Goal: Task Accomplishment & Management: Manage account settings

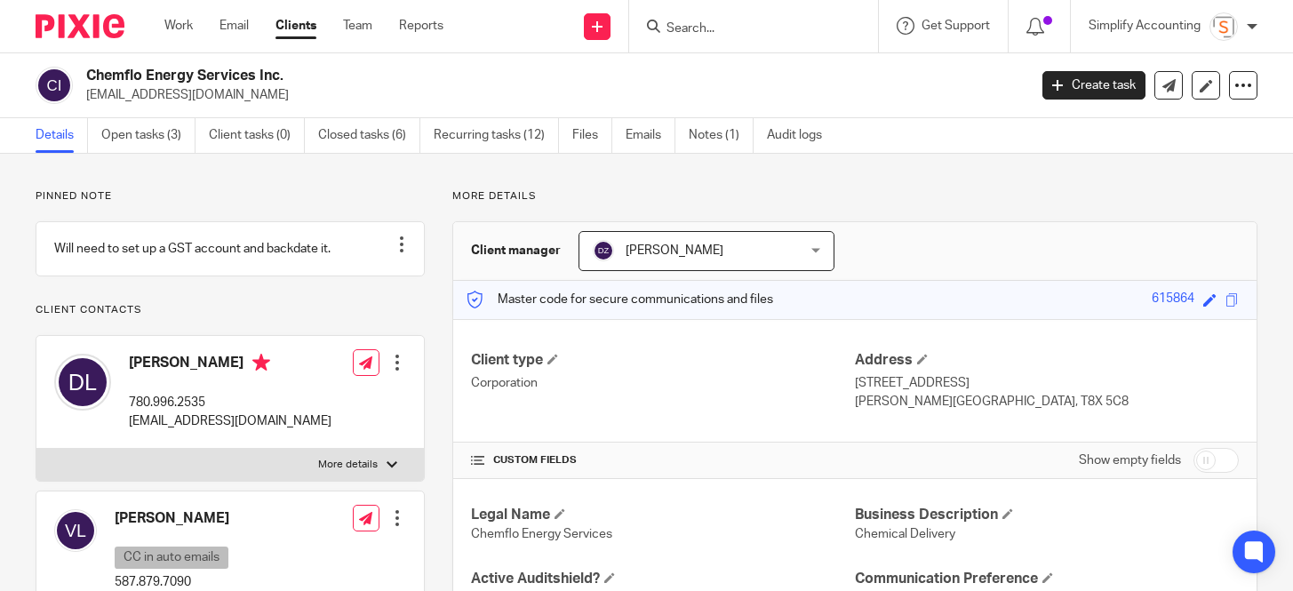
click at [691, 28] on input "Search" at bounding box center [745, 29] width 160 height 16
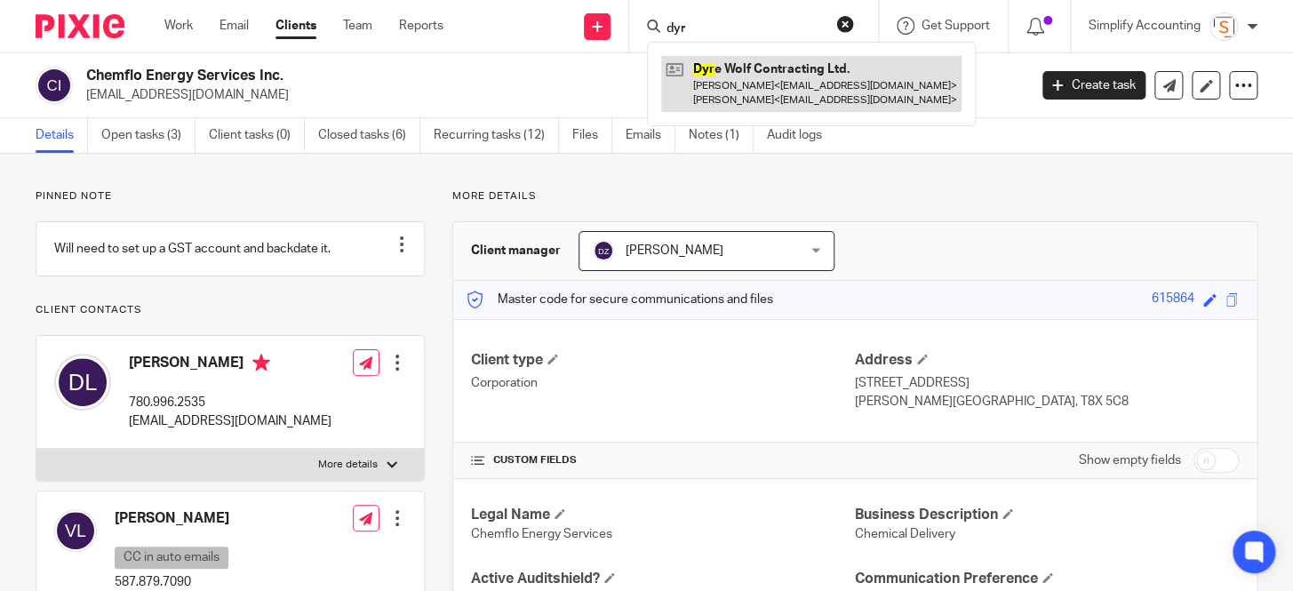
type input "dyr"
click at [743, 78] on link at bounding box center [811, 83] width 300 height 55
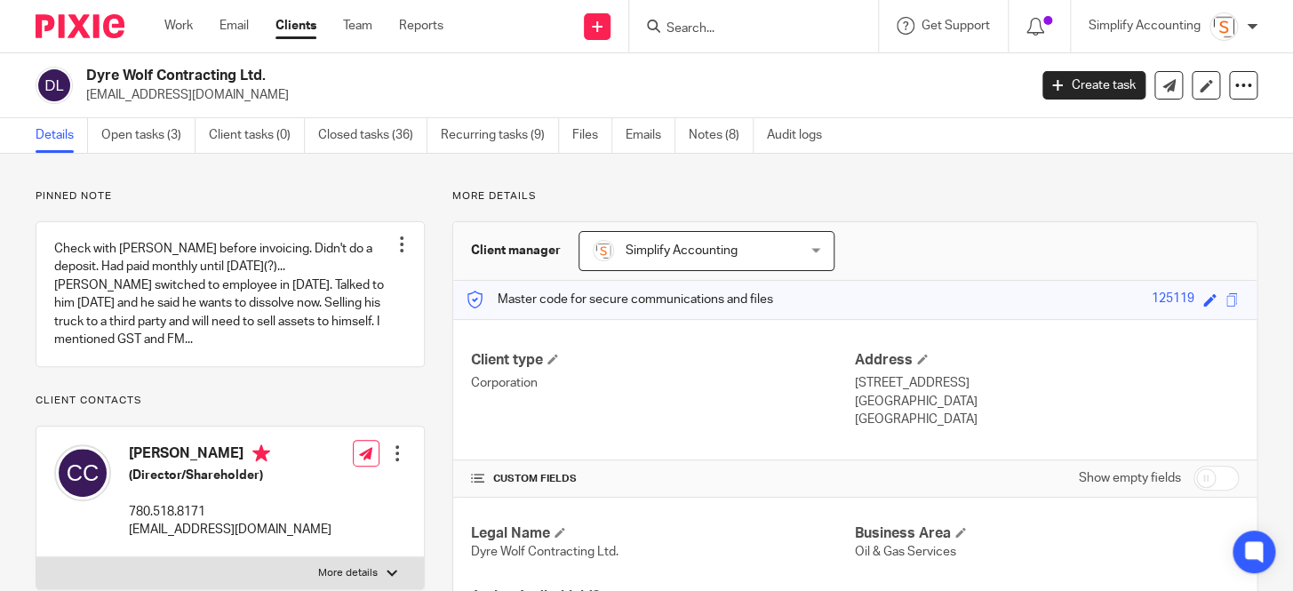
click at [811, 248] on div "Simplify Accounting Simplify Accounting" at bounding box center [706, 251] width 256 height 40
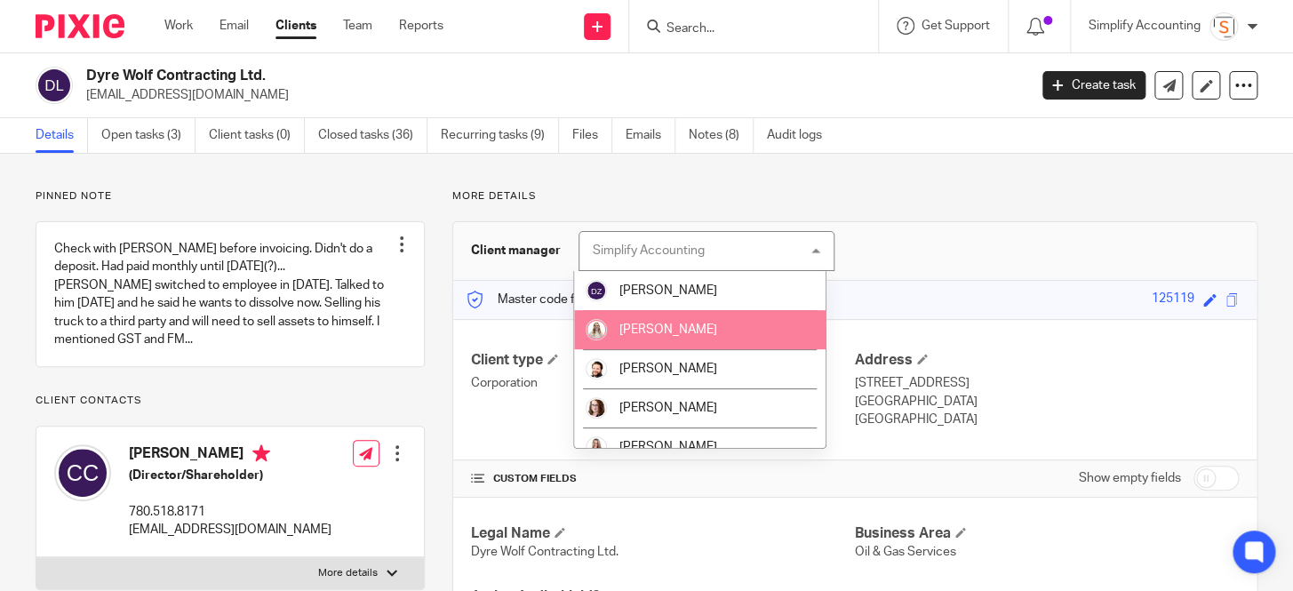
click at [710, 326] on li "[PERSON_NAME]" at bounding box center [699, 329] width 251 height 39
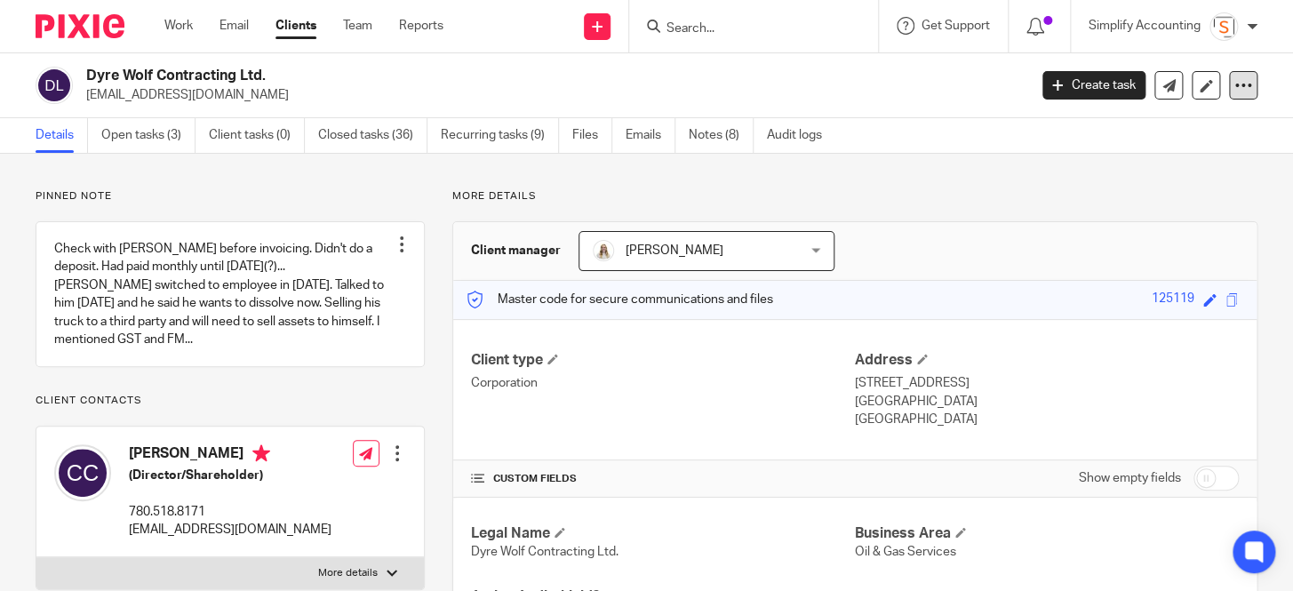
click at [1229, 89] on div at bounding box center [1243, 85] width 28 height 28
click at [147, 131] on link "Open tasks (3)" at bounding box center [148, 135] width 94 height 35
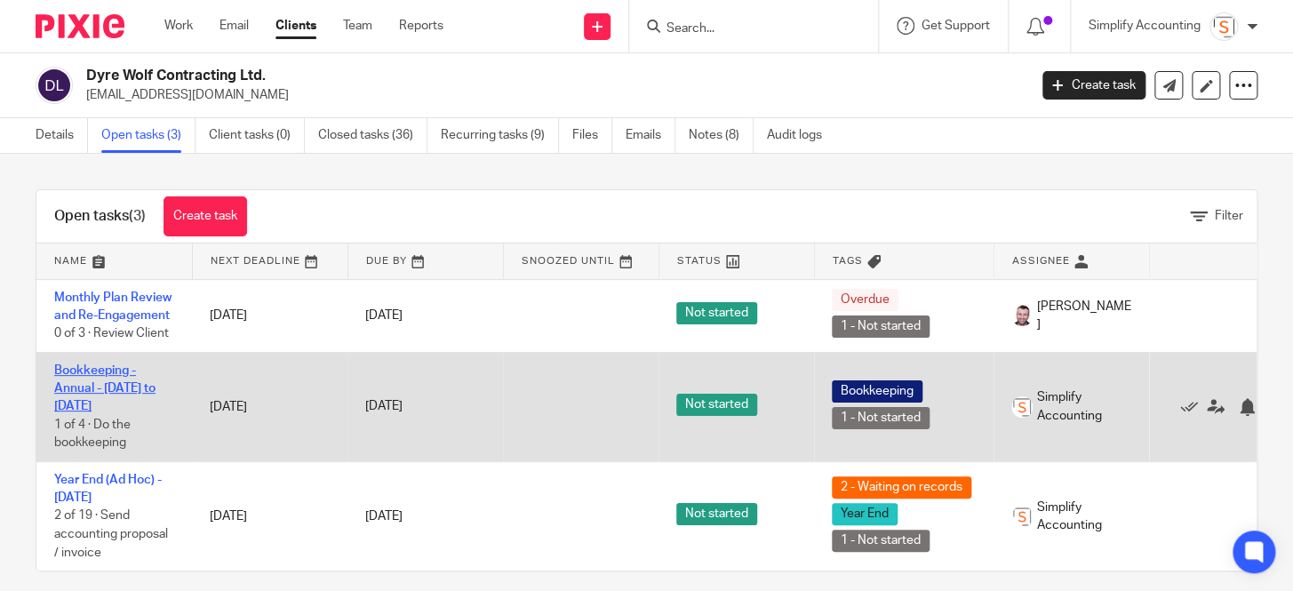
click at [123, 388] on link "Bookkeeping - Annual - [DATE] to [DATE]" at bounding box center [104, 388] width 101 height 49
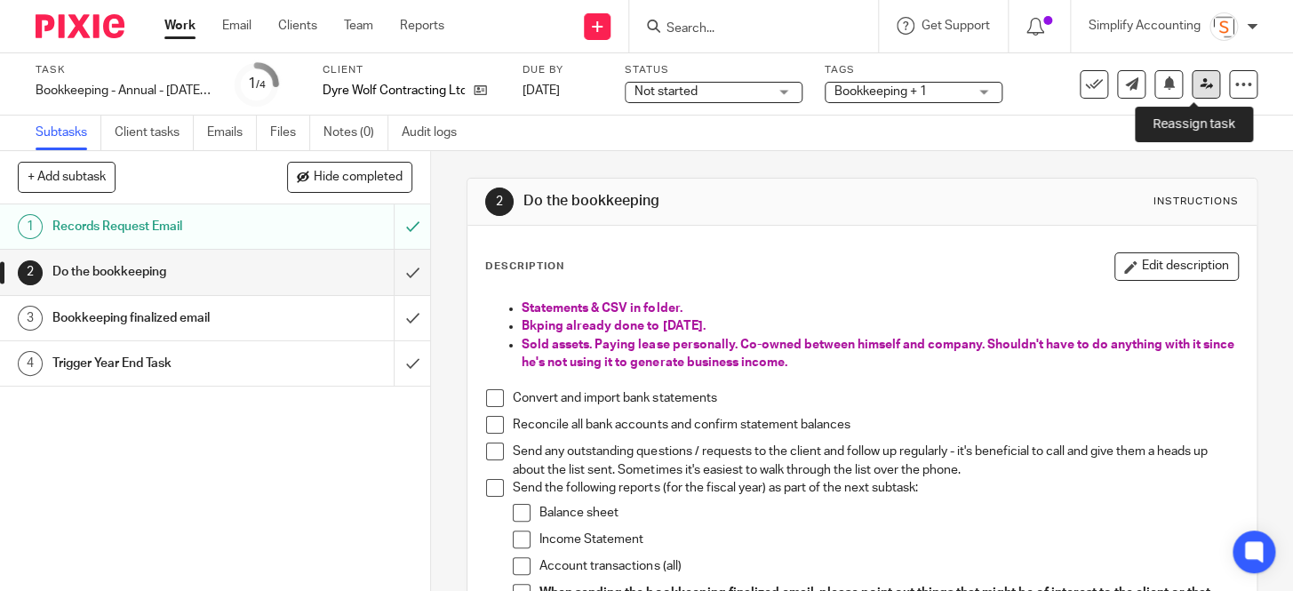
click at [1199, 90] on icon at bounding box center [1205, 83] width 13 height 13
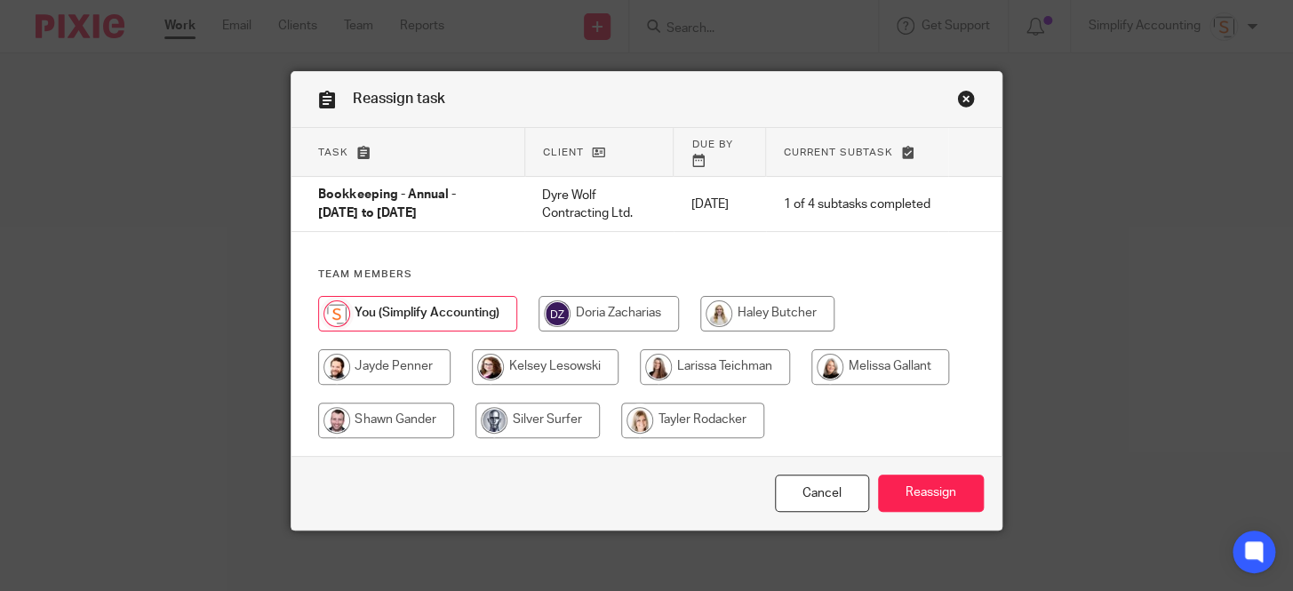
click at [753, 296] on input "radio" at bounding box center [767, 314] width 134 height 36
radio input "true"
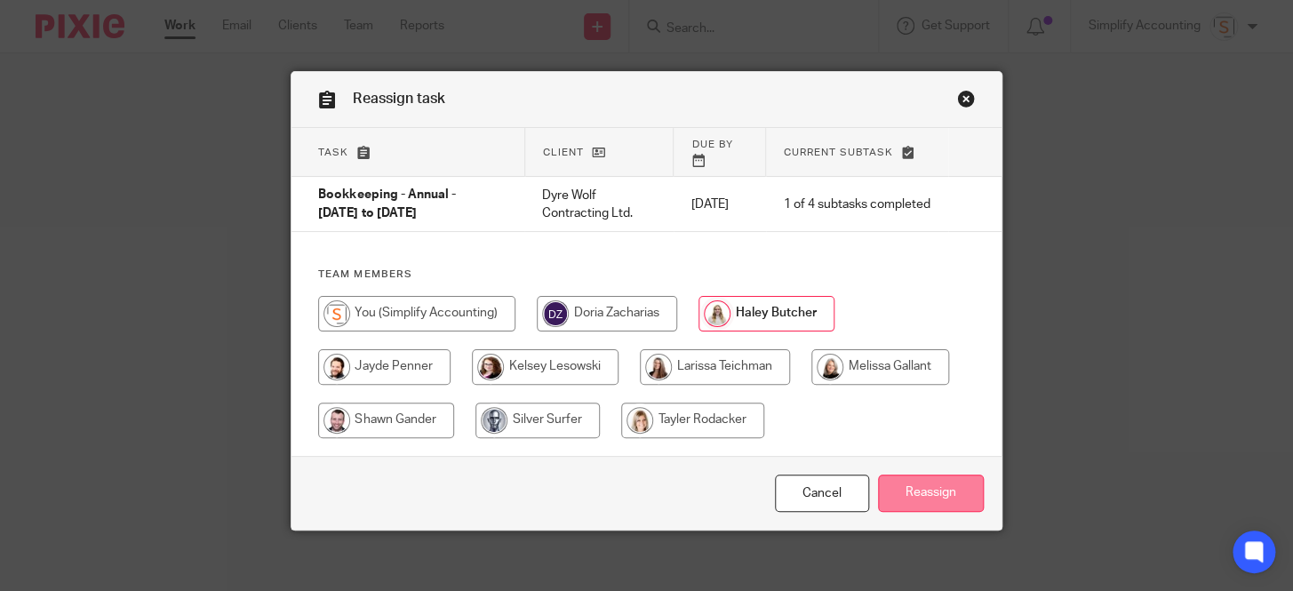
click at [925, 482] on input "Reassign" at bounding box center [931, 493] width 106 height 38
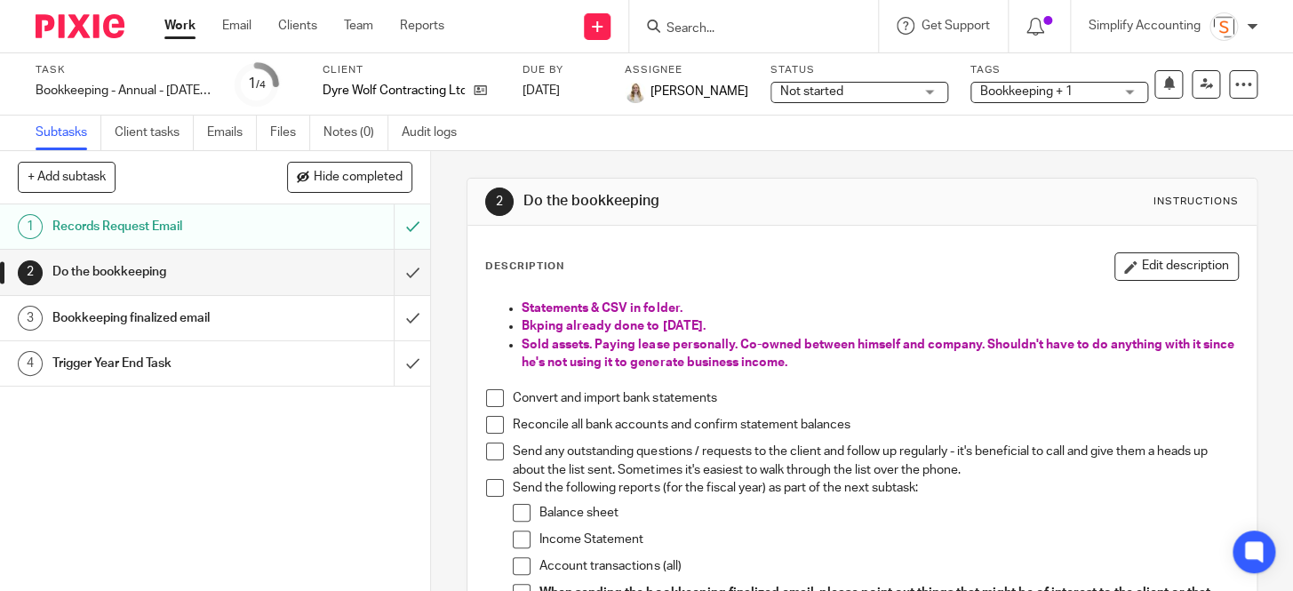
click at [155, 30] on div "Work Email Clients Team Reports Work Email Clients Team Reports Settings" at bounding box center [309, 26] width 324 height 52
click at [189, 24] on link "Work" at bounding box center [179, 26] width 31 height 18
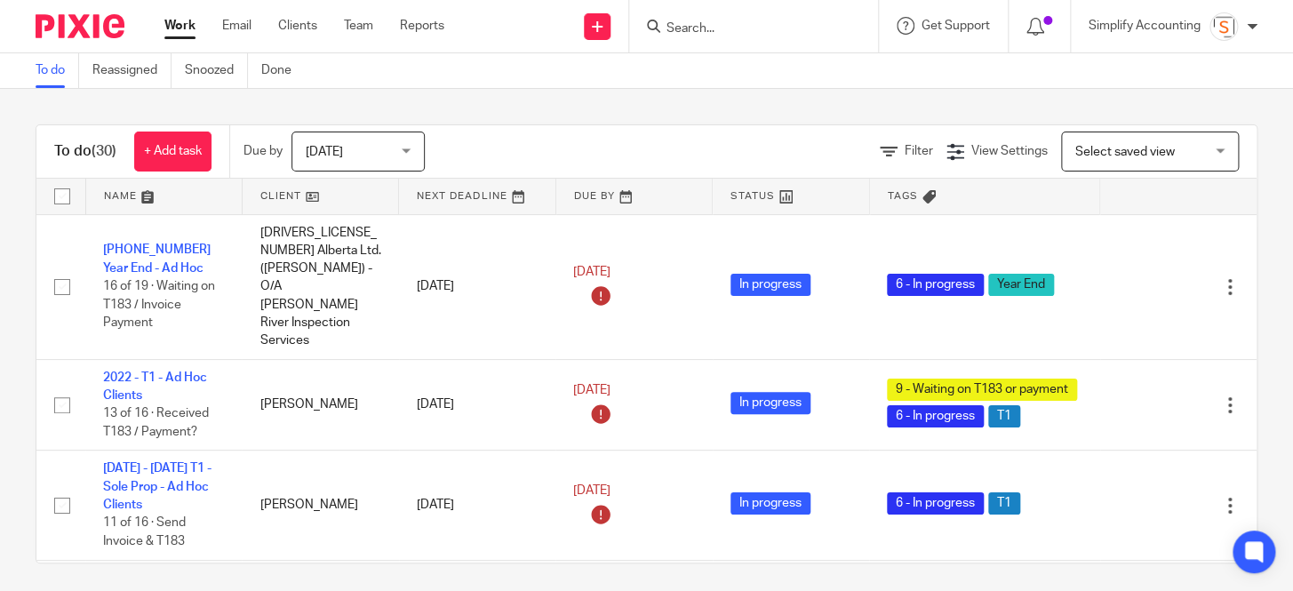
click at [699, 39] on div at bounding box center [753, 26] width 249 height 52
click at [696, 32] on input "Search" at bounding box center [745, 29] width 160 height 16
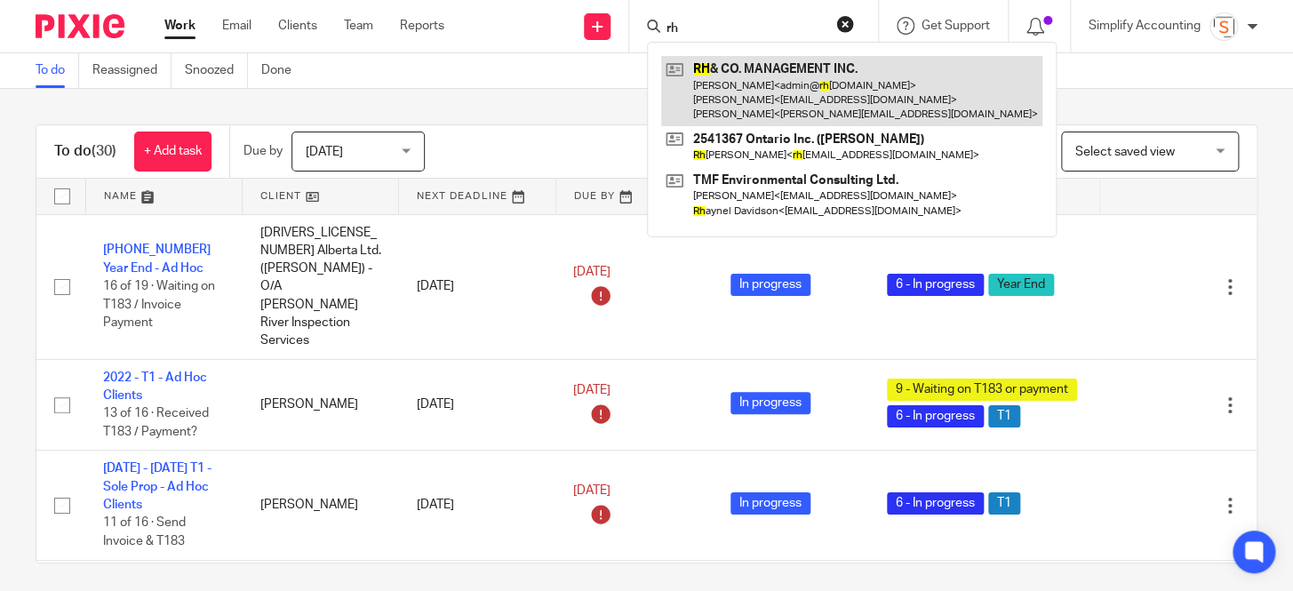
type input "rh"
click at [706, 84] on link at bounding box center [851, 91] width 381 height 70
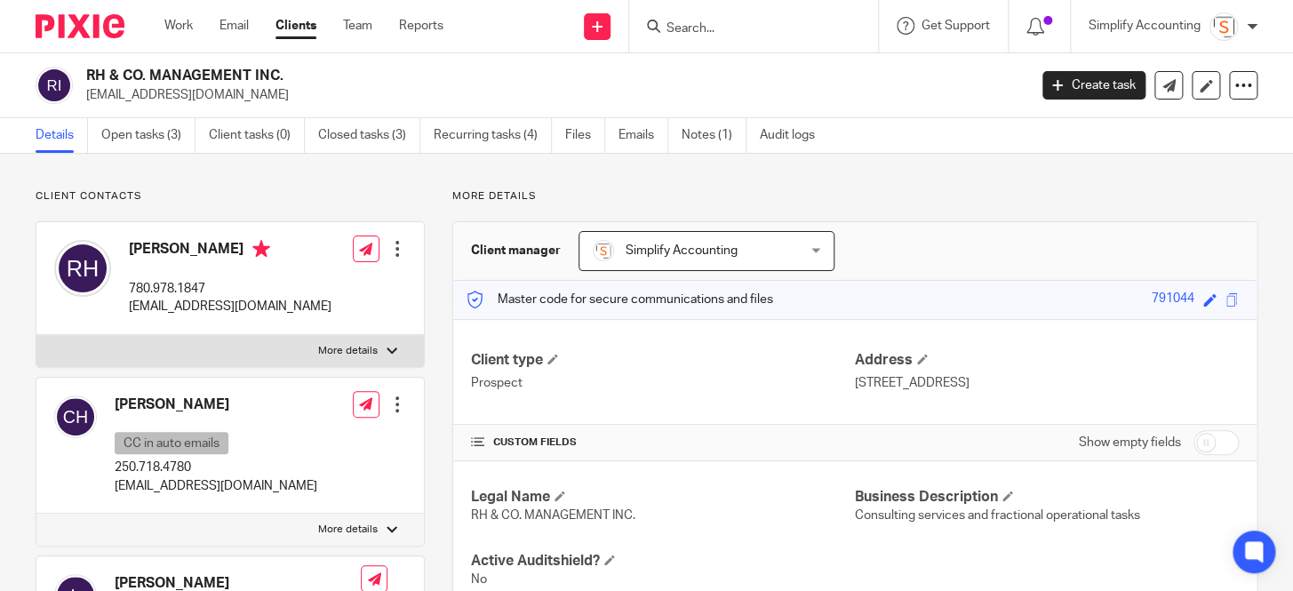
drag, startPoint x: 152, startPoint y: 145, endPoint x: 178, endPoint y: 155, distance: 27.6
click at [152, 145] on link "Open tasks (3)" at bounding box center [148, 135] width 94 height 35
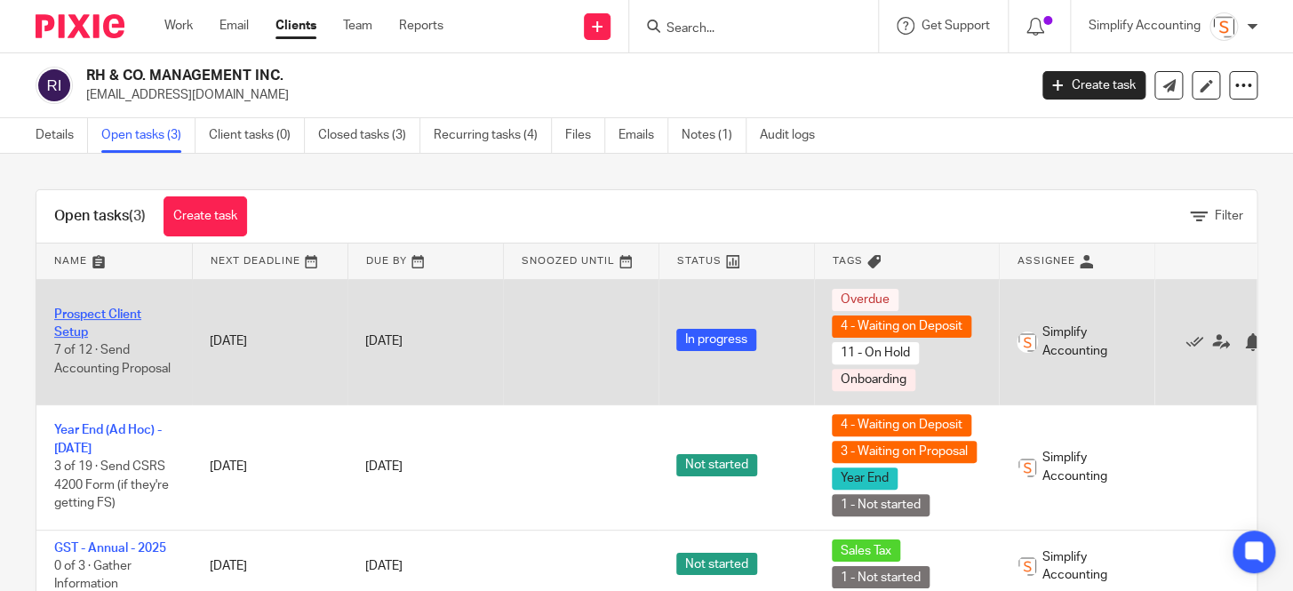
click at [89, 317] on link "Prospect Client Setup" at bounding box center [97, 323] width 87 height 30
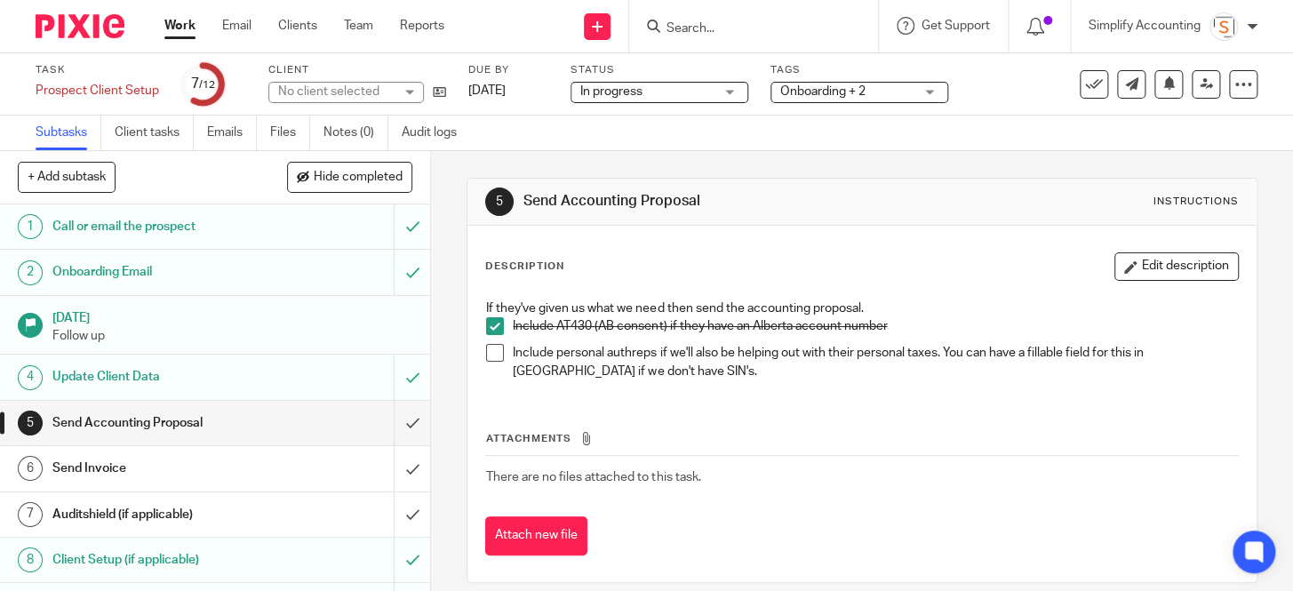
click at [203, 471] on h1 "Send Invoice" at bounding box center [160, 468] width 216 height 27
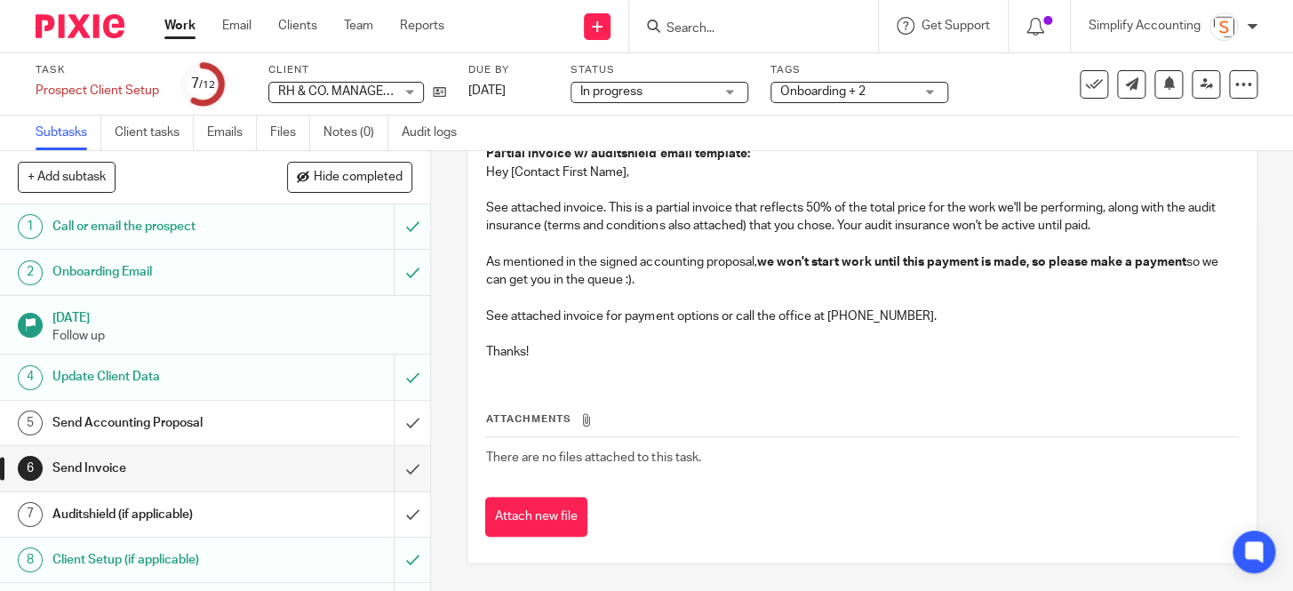
scroll to position [460, 0]
click at [394, 467] on input "submit" at bounding box center [215, 468] width 430 height 44
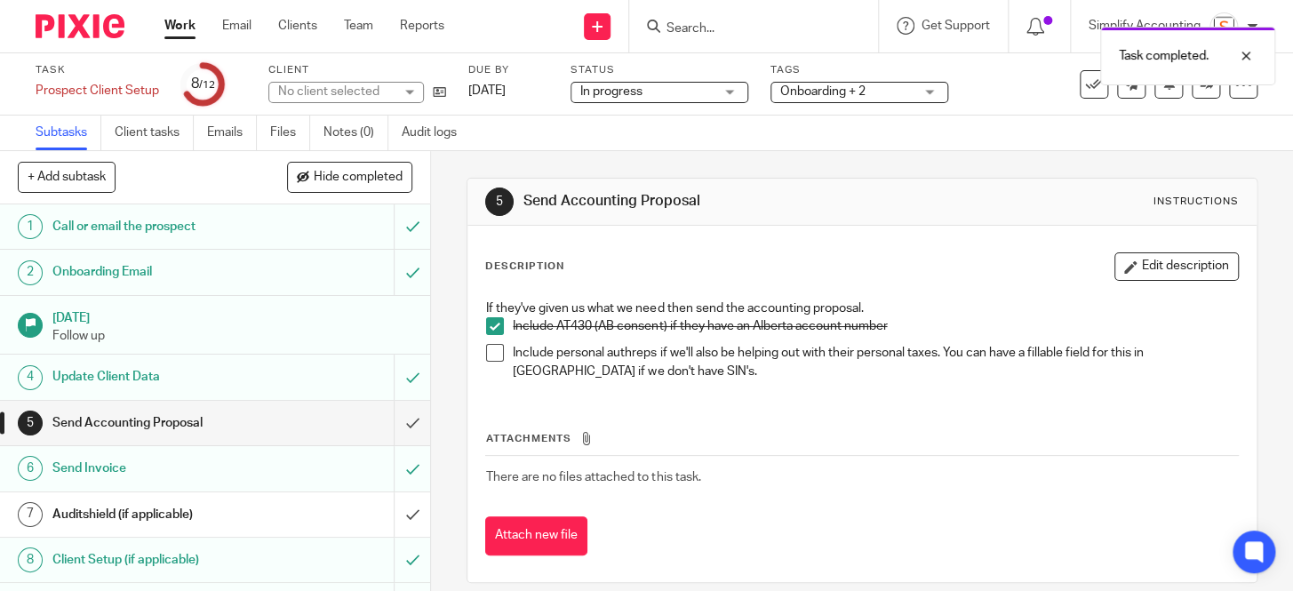
click at [395, 513] on input "submit" at bounding box center [215, 514] width 430 height 44
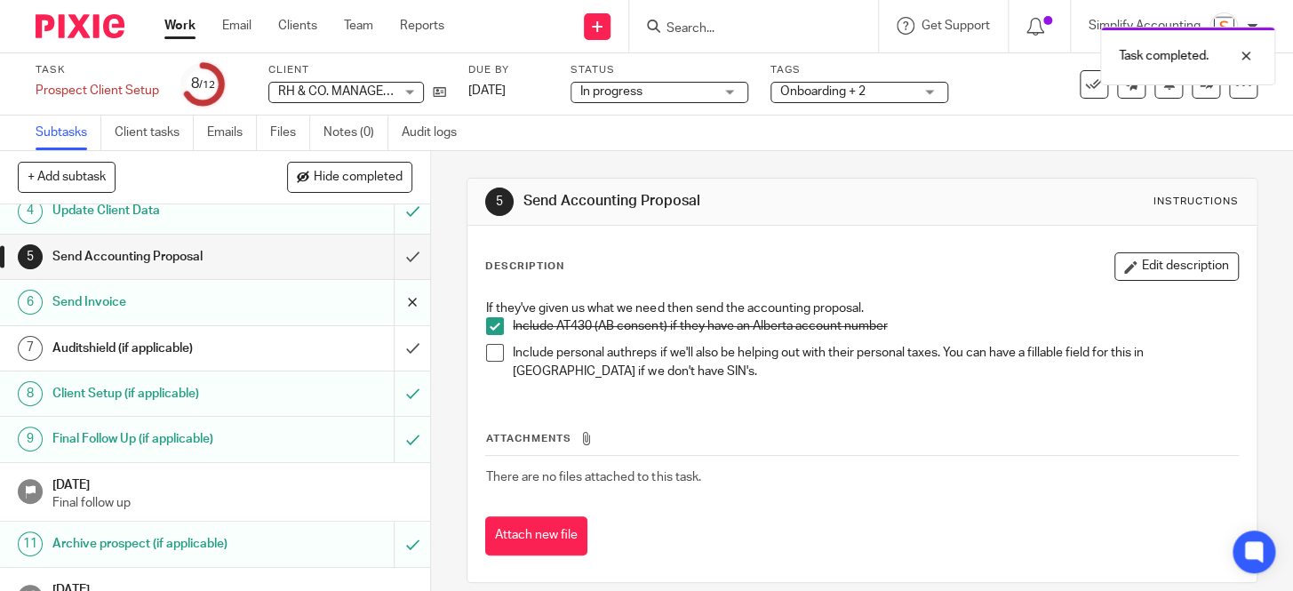
scroll to position [202, 0]
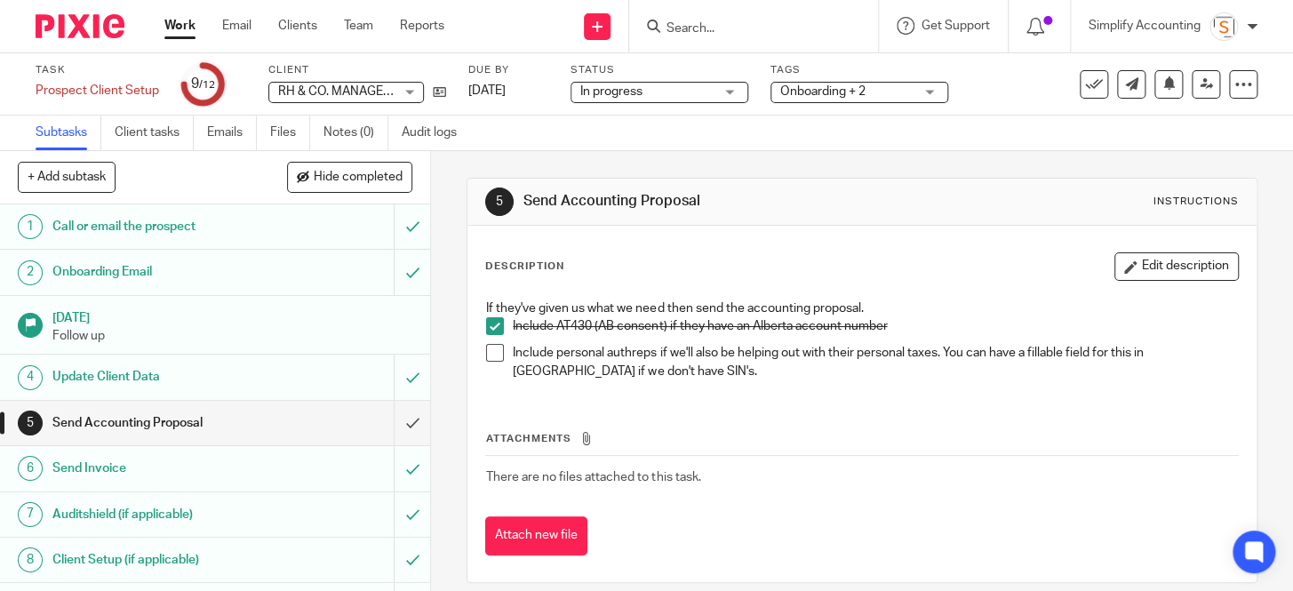
click at [742, 26] on input "Search" at bounding box center [745, 29] width 160 height 16
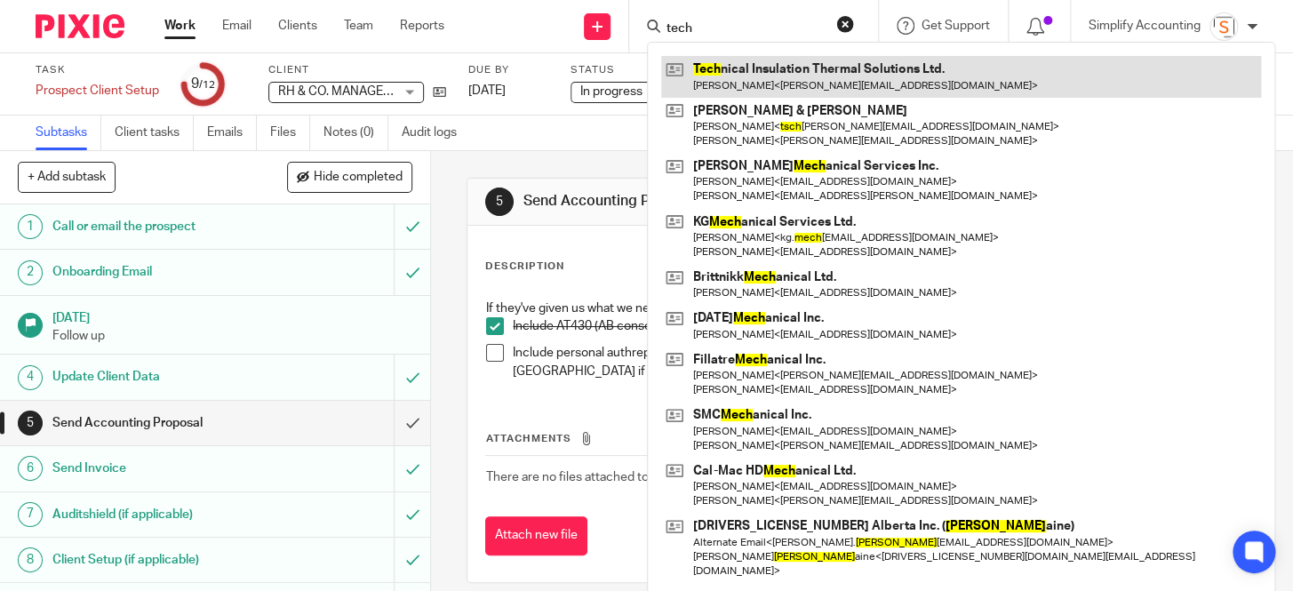
type input "tech"
click at [754, 68] on link at bounding box center [961, 76] width 600 height 41
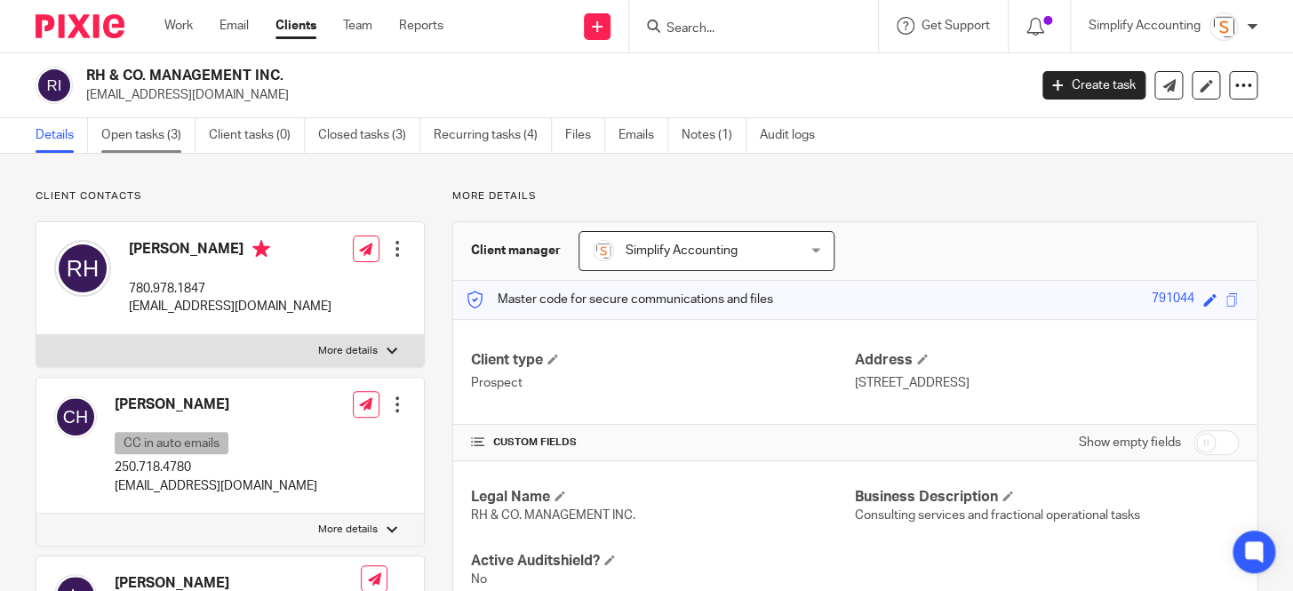
click at [174, 147] on link "Open tasks (3)" at bounding box center [148, 135] width 94 height 35
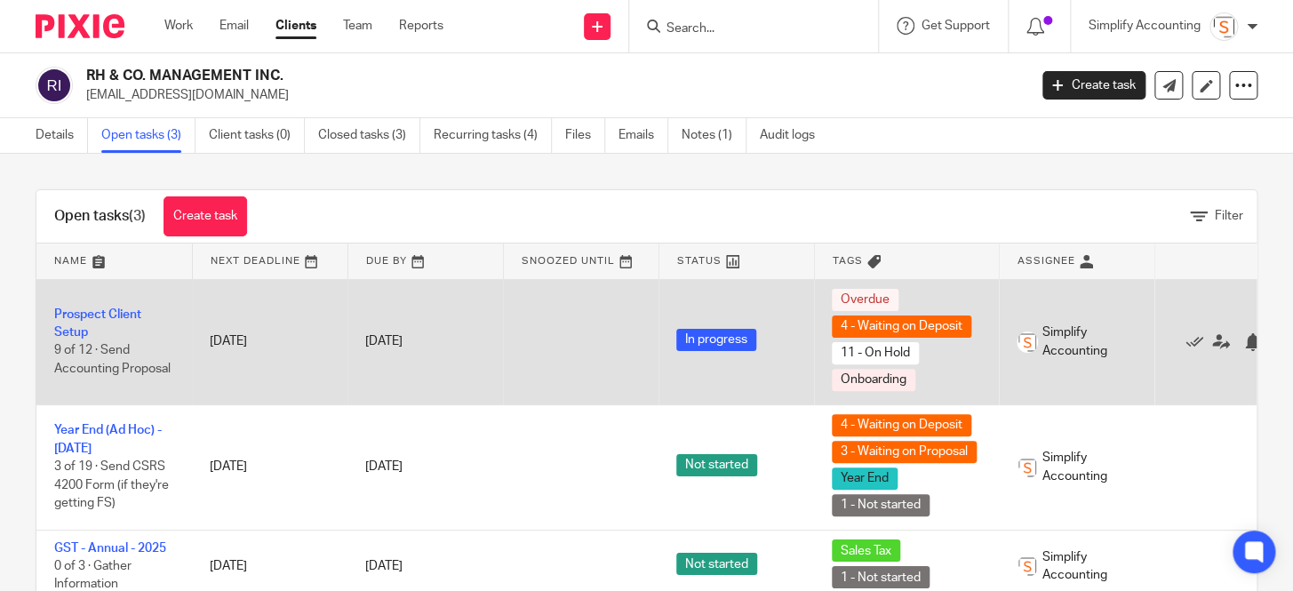
scroll to position [60, 0]
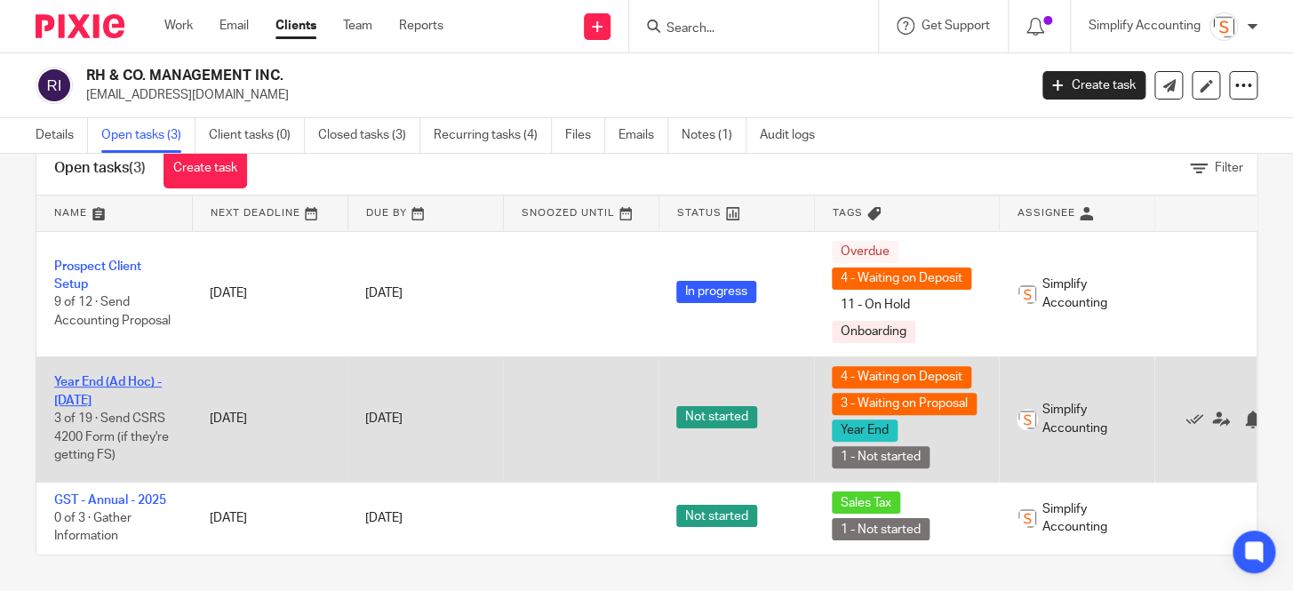
click at [102, 386] on link "Year End (Ad Hoc) - [DATE]" at bounding box center [108, 391] width 108 height 30
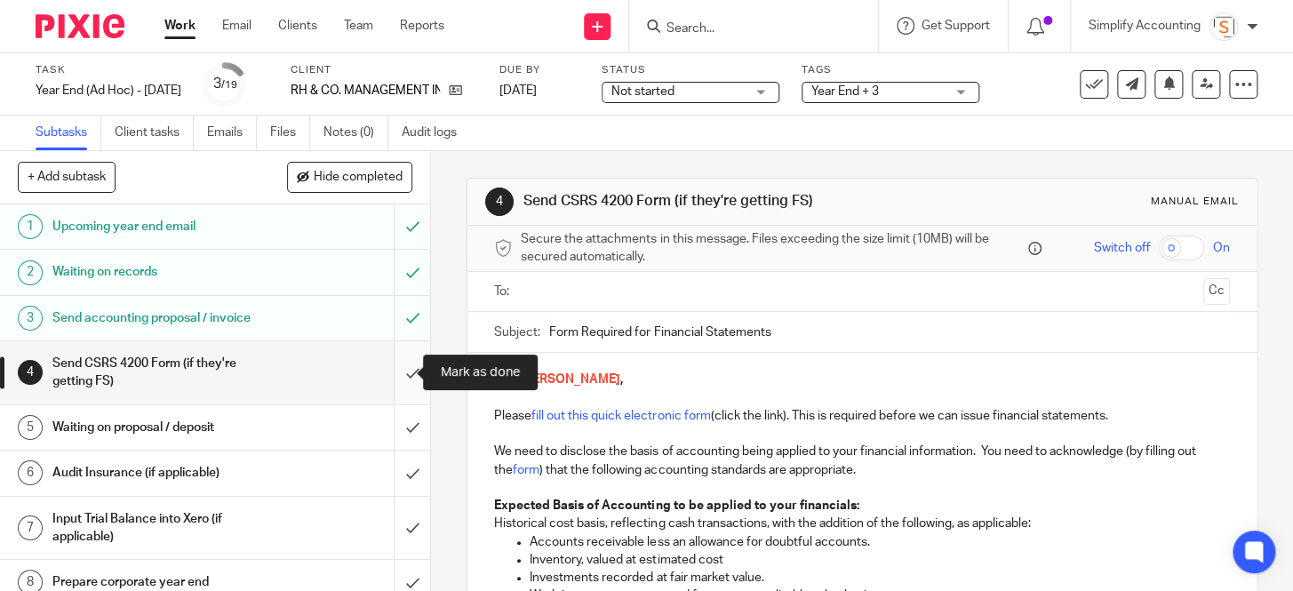
click at [391, 372] on input "submit" at bounding box center [215, 372] width 430 height 63
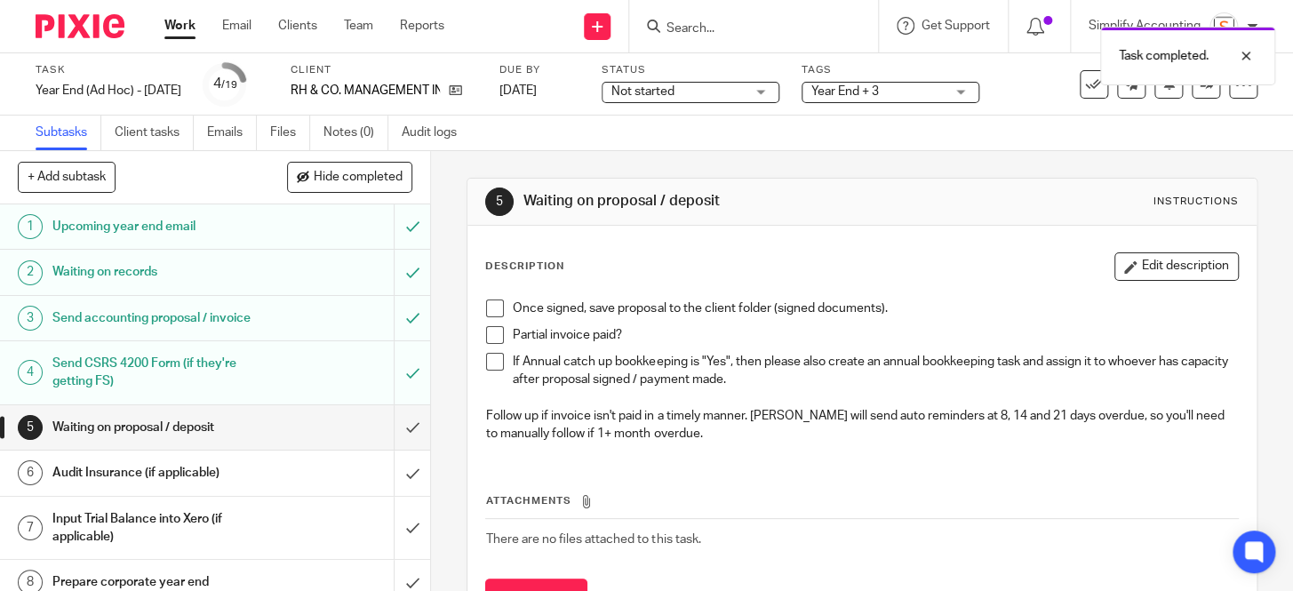
click at [489, 305] on span at bounding box center [495, 308] width 18 height 18
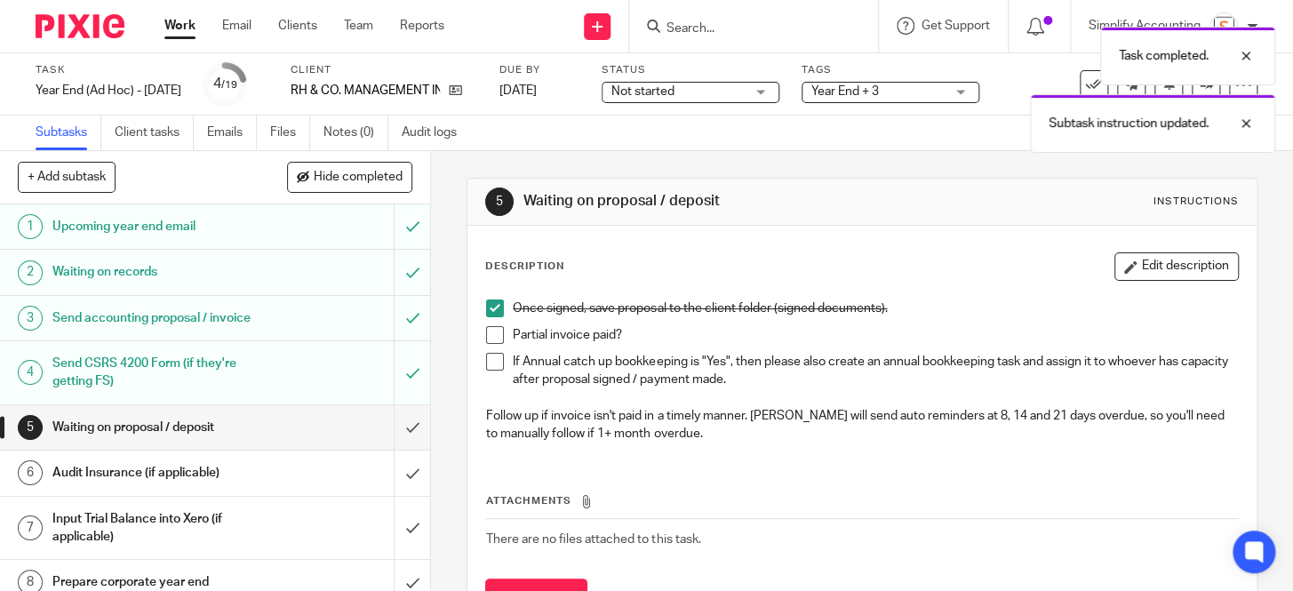
click at [487, 332] on span at bounding box center [495, 335] width 18 height 18
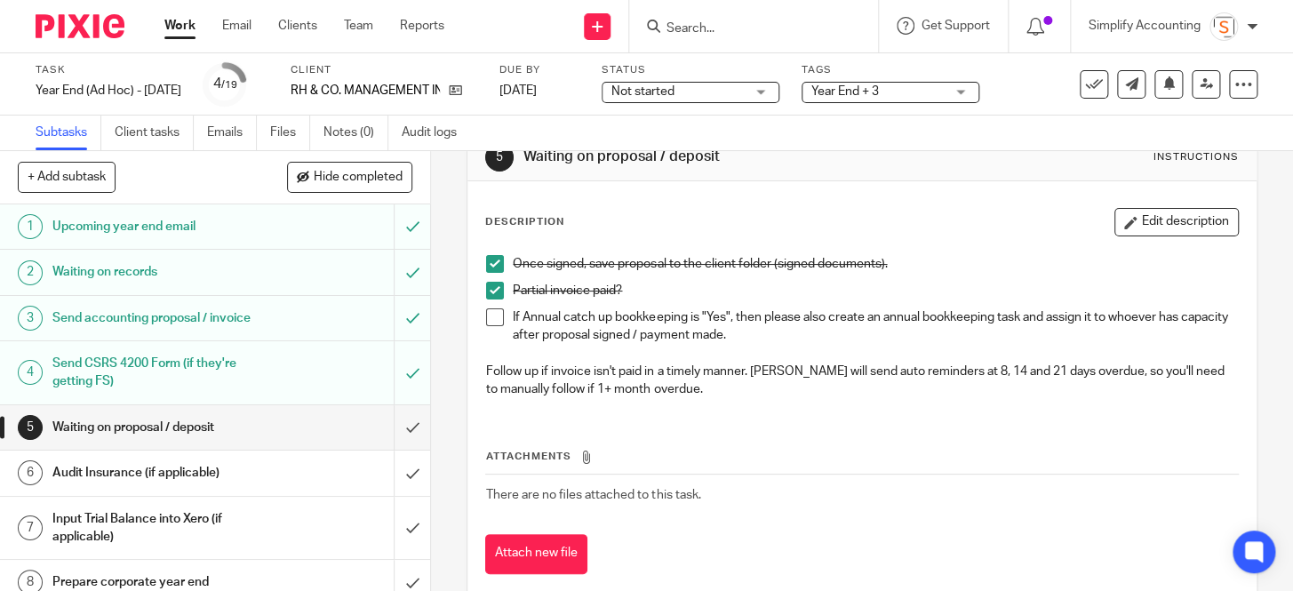
scroll to position [81, 0]
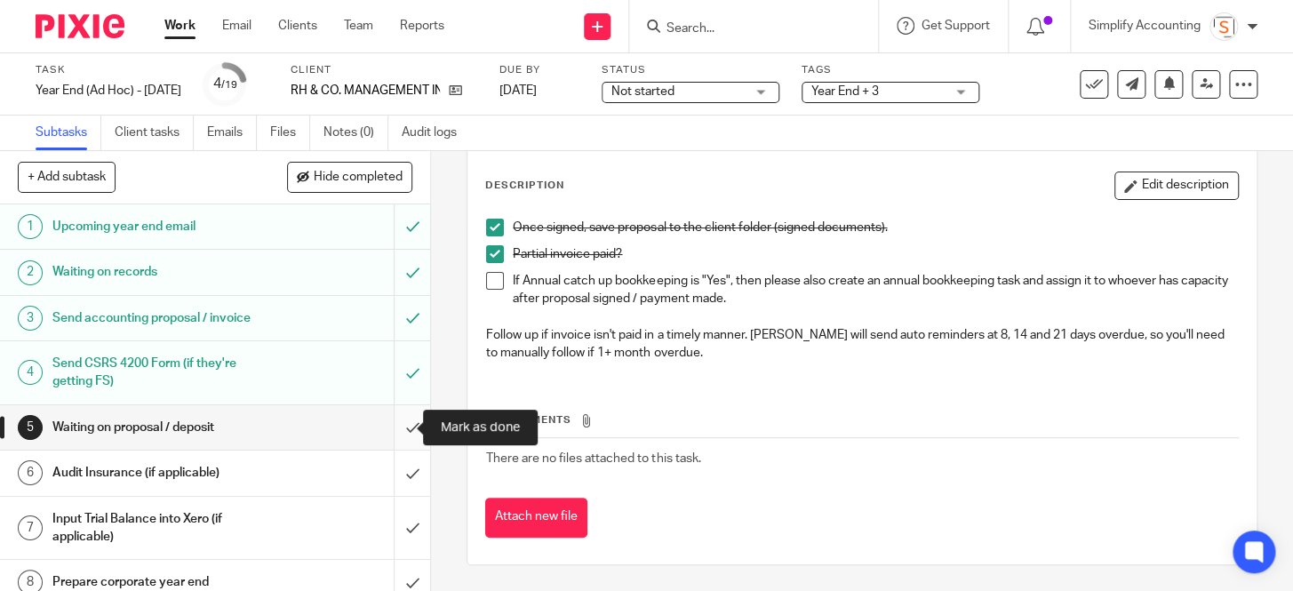
click at [404, 425] on input "submit" at bounding box center [215, 427] width 430 height 44
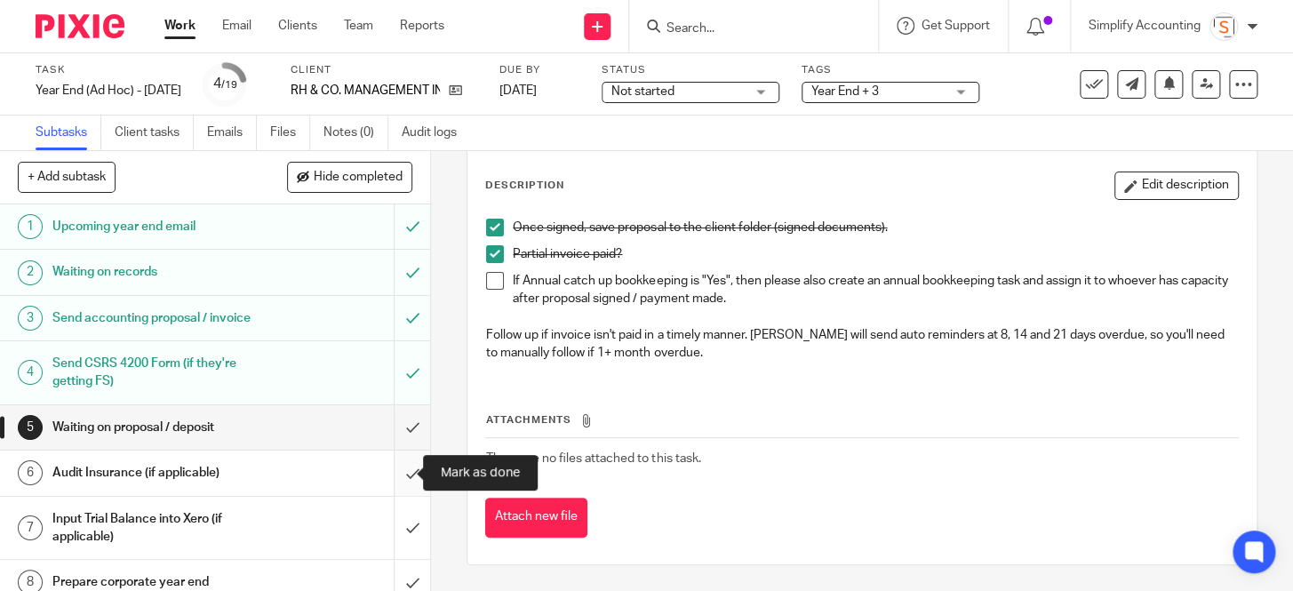
click at [399, 470] on input "submit" at bounding box center [215, 472] width 430 height 44
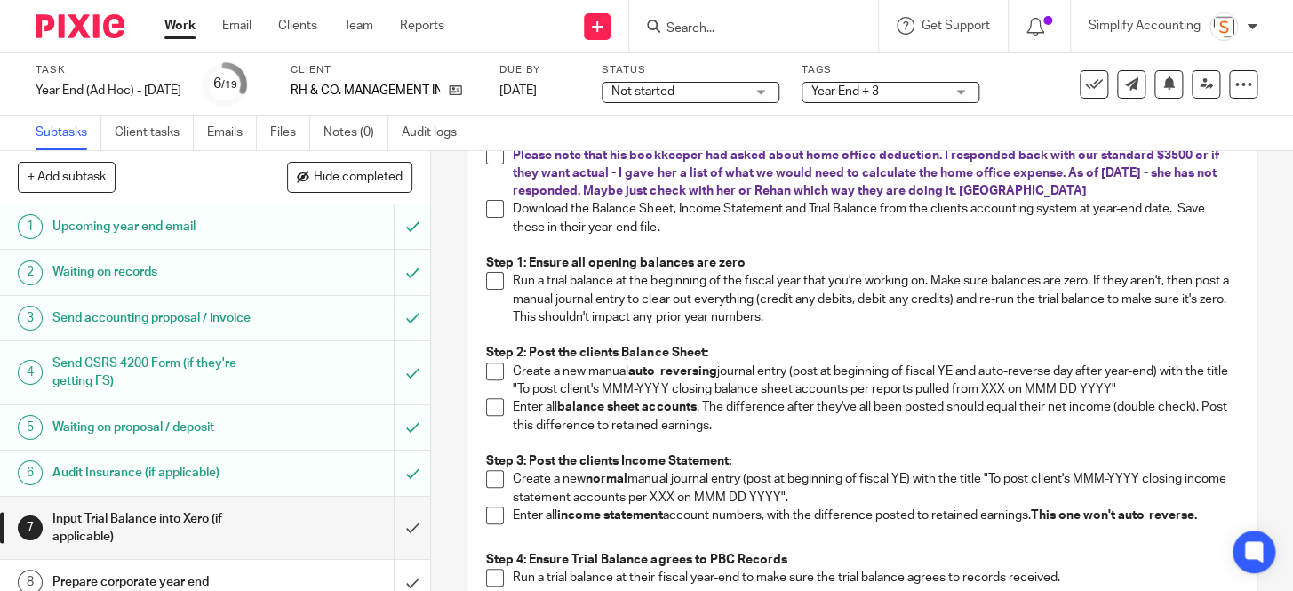
scroll to position [161, 0]
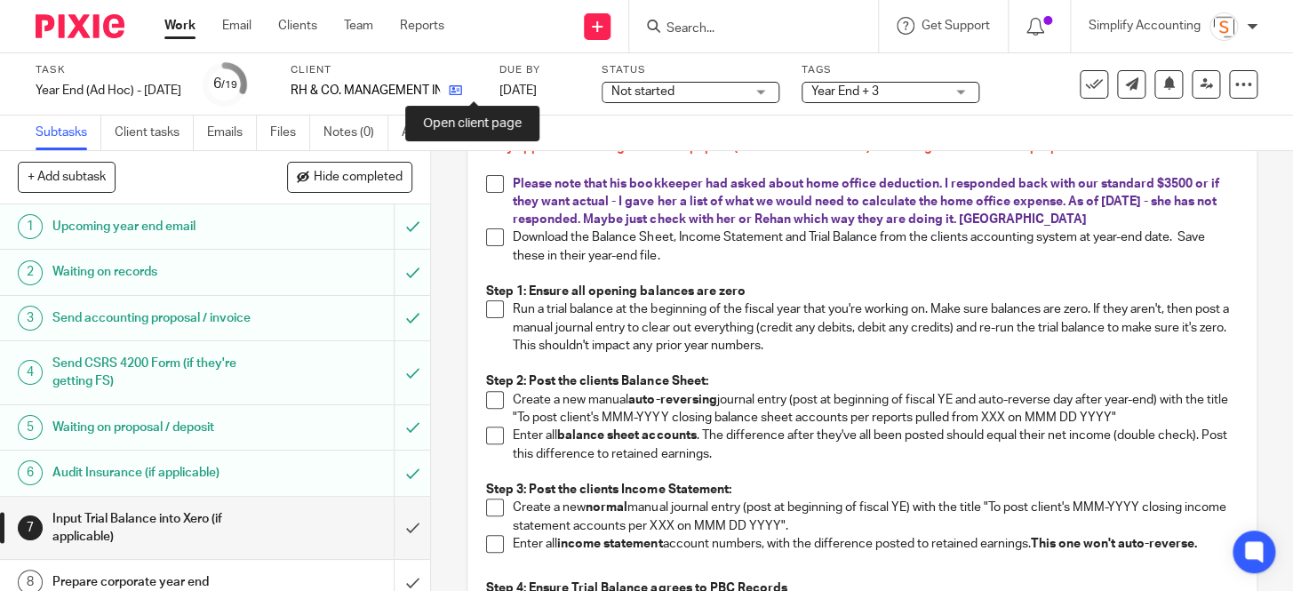
click at [462, 87] on icon at bounding box center [455, 90] width 13 height 13
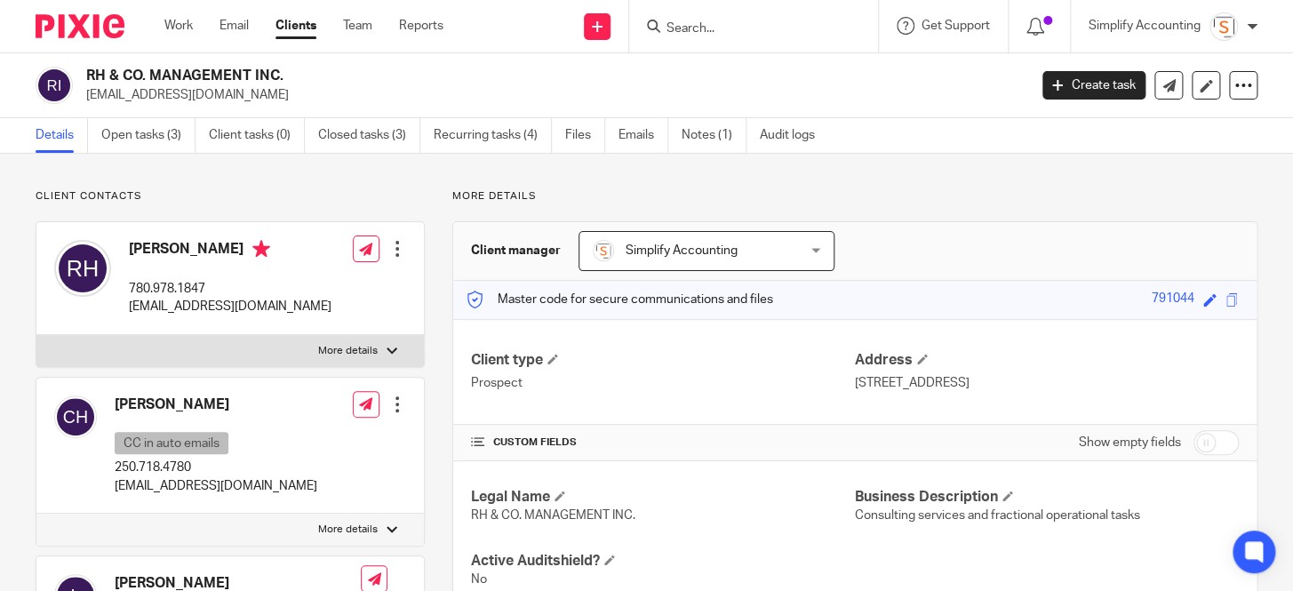
click at [680, 138] on ul "Details Open tasks (3) Client tasks (0) Closed tasks (3) Recurring tasks (4) Fi…" at bounding box center [439, 135] width 806 height 35
click at [705, 132] on link "Notes (1)" at bounding box center [713, 135] width 65 height 35
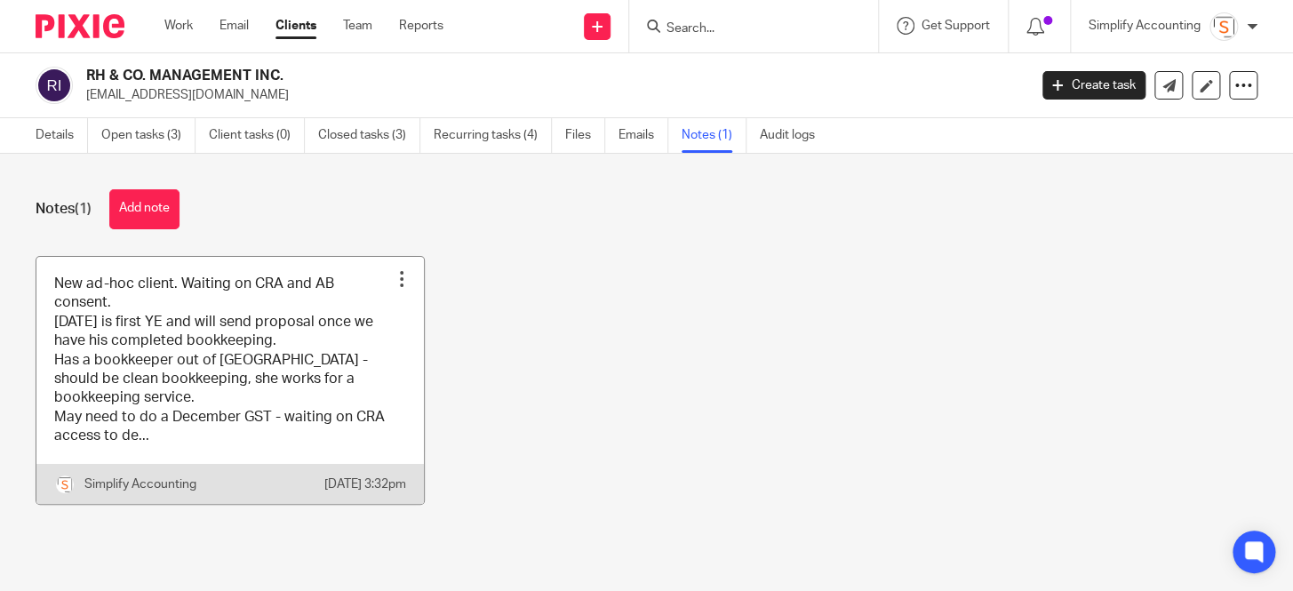
click at [205, 356] on link at bounding box center [229, 380] width 387 height 247
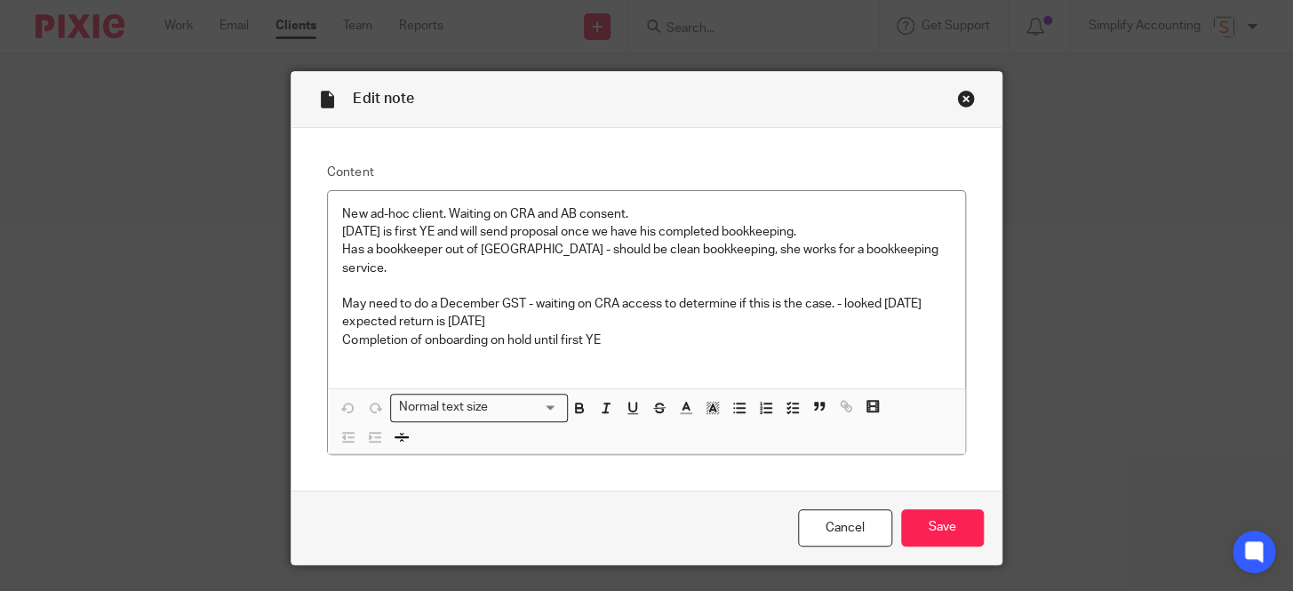
click at [957, 97] on div "Close this dialog window" at bounding box center [966, 99] width 18 height 18
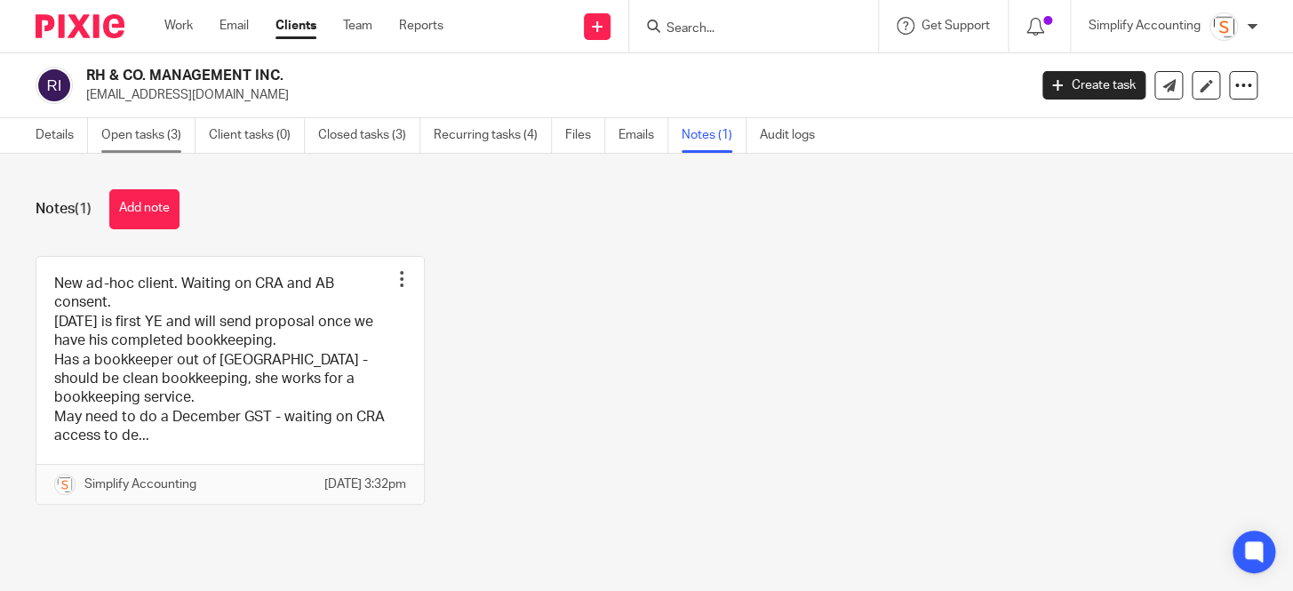
click at [127, 127] on link "Open tasks (3)" at bounding box center [148, 135] width 94 height 35
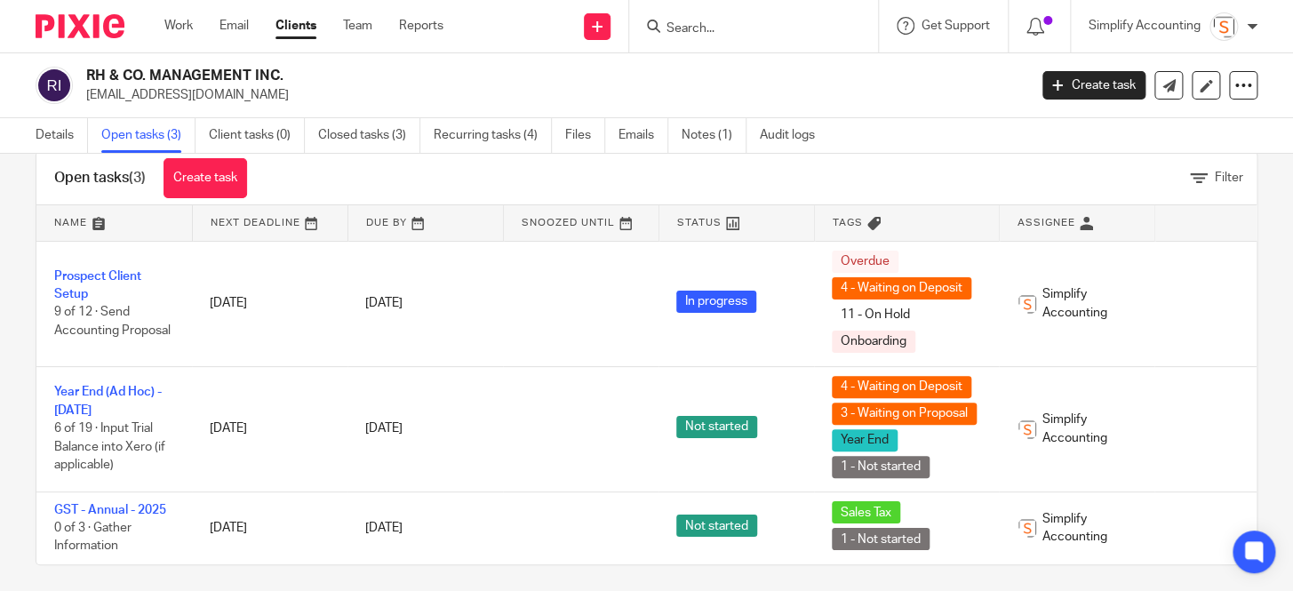
scroll to position [60, 0]
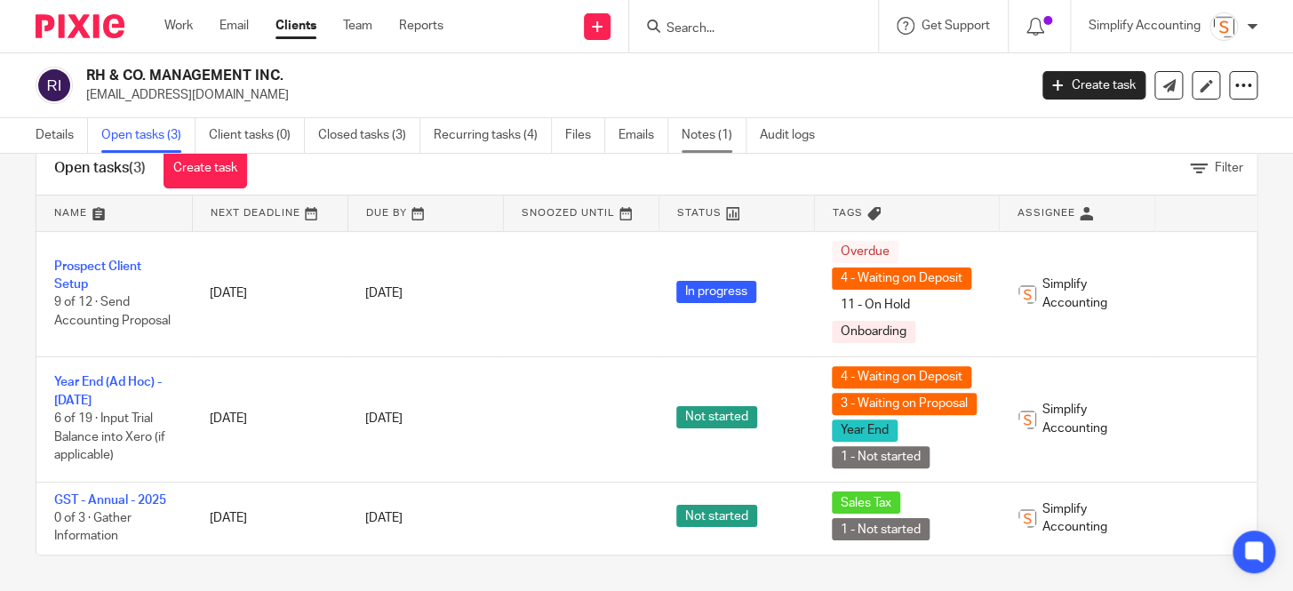
click at [721, 138] on link "Notes (1)" at bounding box center [713, 135] width 65 height 35
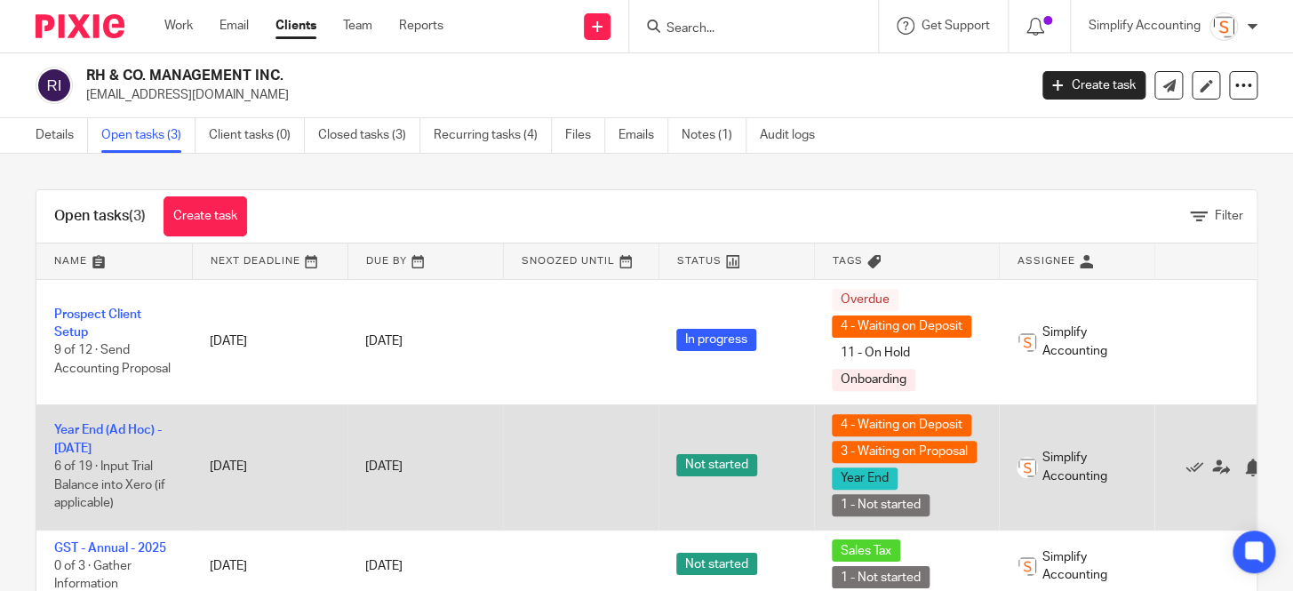
click at [106, 435] on td "Year End (Ad Hoc) - [DATE] 6 of 19 · Input Trial Balance into Xero (if applicab…" at bounding box center [113, 466] width 155 height 125
click at [106, 428] on link "Year End (Ad Hoc) - [DATE]" at bounding box center [108, 439] width 108 height 30
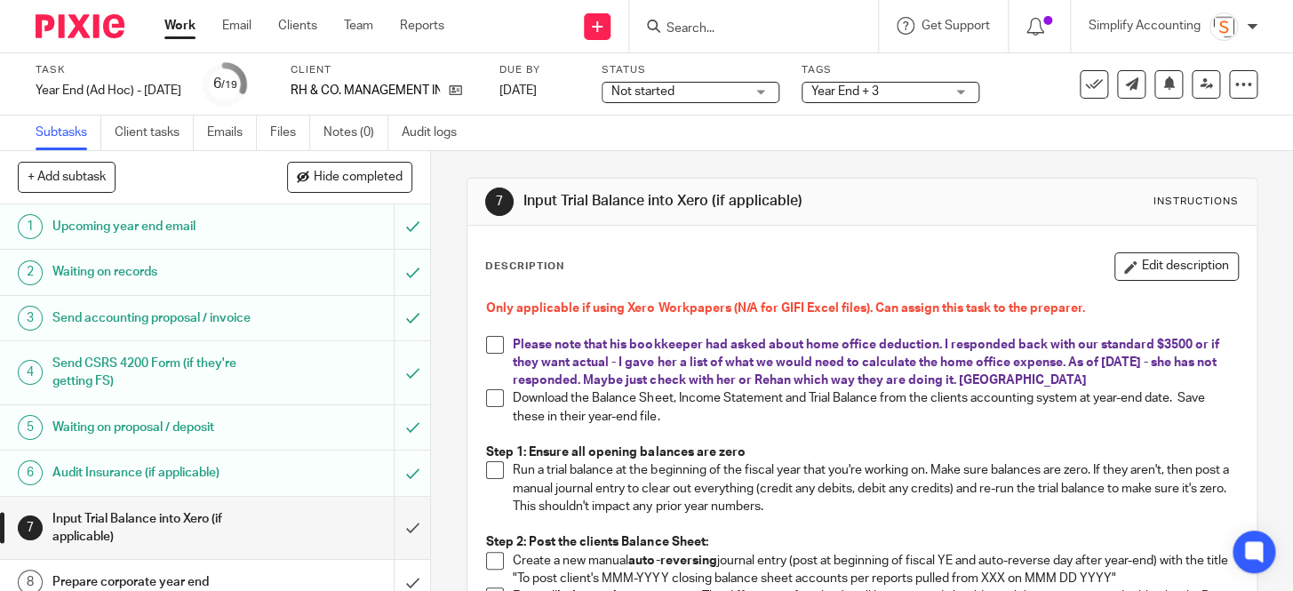
click at [1024, 380] on p "Please note that his bookkeeper had asked about home office deduction. I respon…" at bounding box center [875, 363] width 724 height 54
click at [1119, 283] on div "Description Edit description Only applicable if using Xero Workpapers (N/A for …" at bounding box center [861, 534] width 753 height 565
click at [1120, 268] on button "Edit description" at bounding box center [1176, 266] width 124 height 28
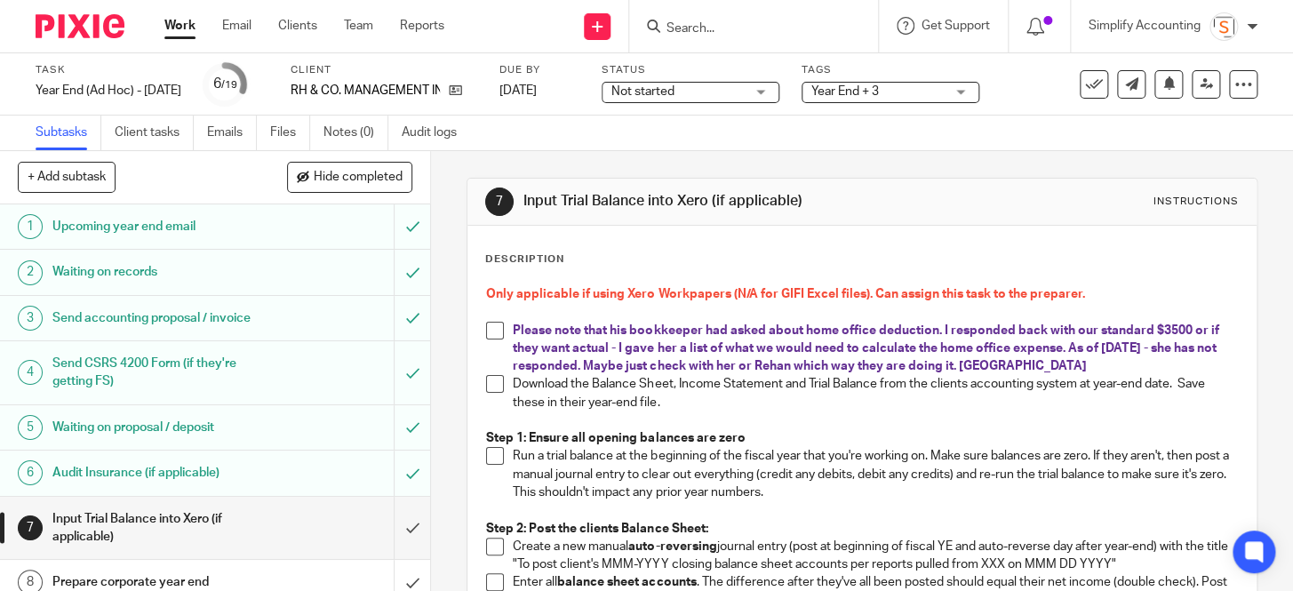
click at [1046, 362] on p "Please note that his bookkeeper had asked about home office deduction. I respon…" at bounding box center [875, 349] width 724 height 54
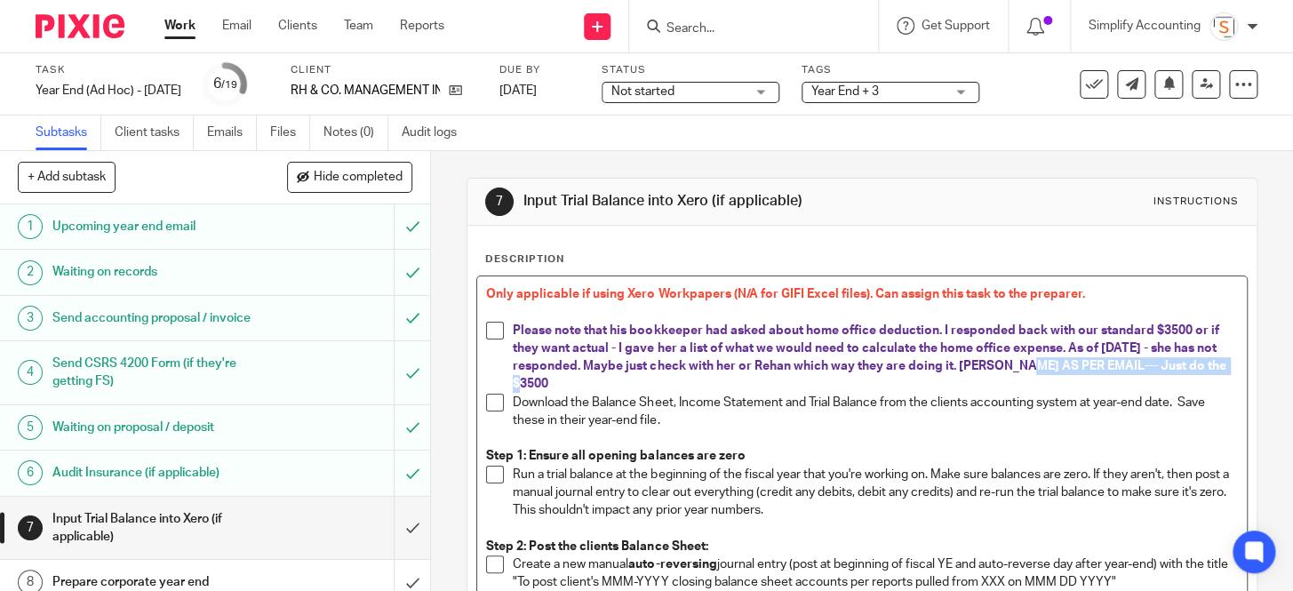
drag, startPoint x: 560, startPoint y: 382, endPoint x: 1016, endPoint y: 371, distance: 455.9
click at [1017, 371] on p "Please note that his bookkeeper had asked about home office deduction. I respon…" at bounding box center [875, 358] width 724 height 72
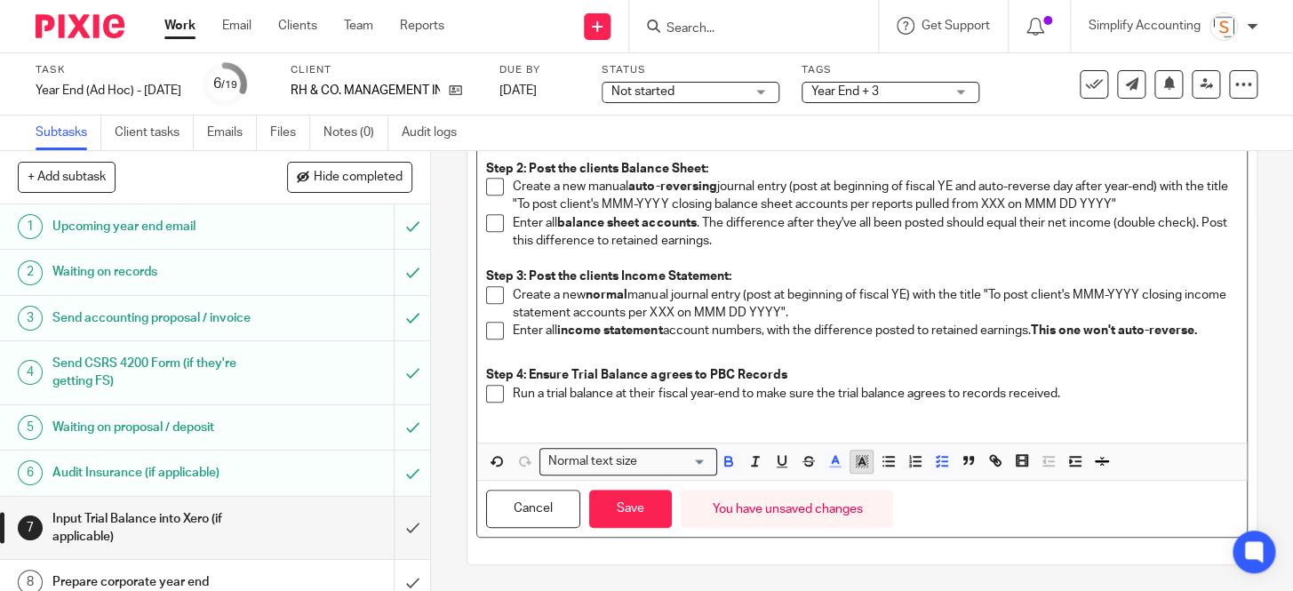
click at [858, 460] on polyline "button" at bounding box center [861, 461] width 6 height 7
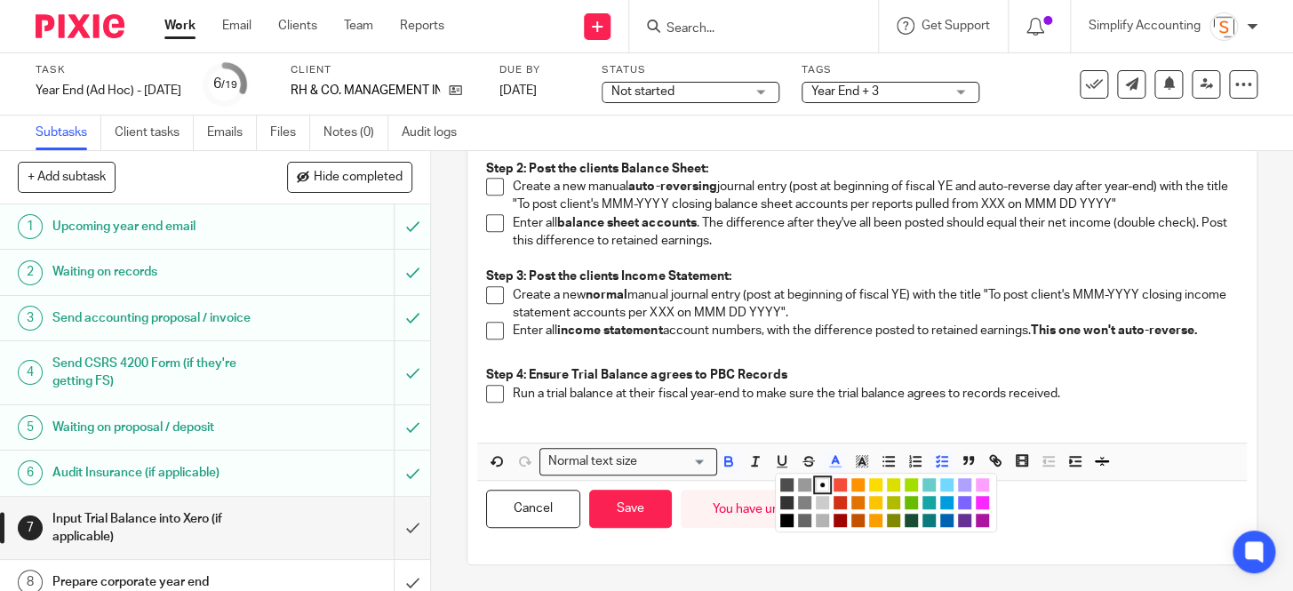
click at [870, 486] on li "color:#FCDC00" at bounding box center [875, 484] width 13 height 13
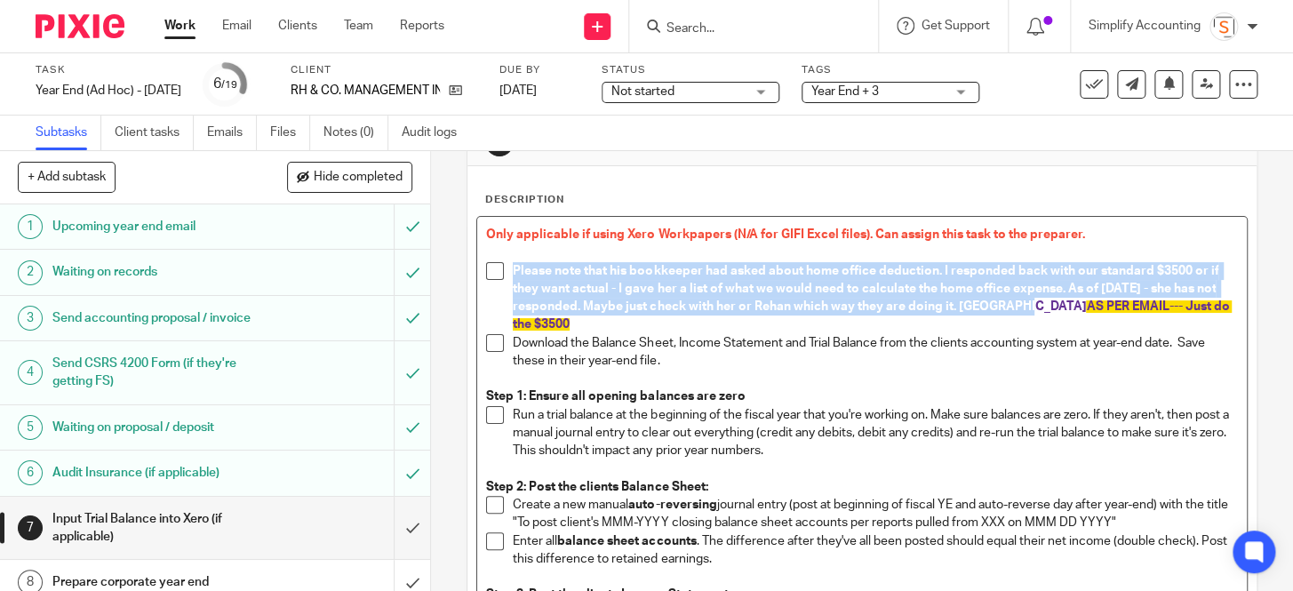
scroll to position [54, 0]
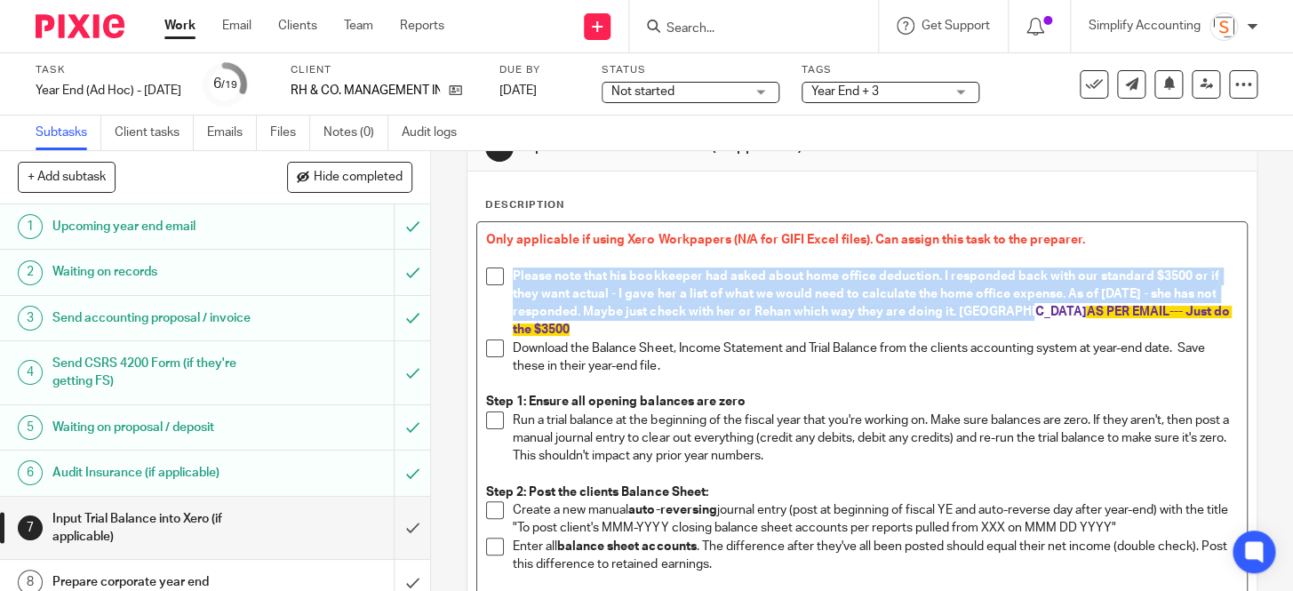
click at [1008, 334] on p "Please note that his bookkeeper had asked about home office deduction. I respon…" at bounding box center [875, 303] width 724 height 72
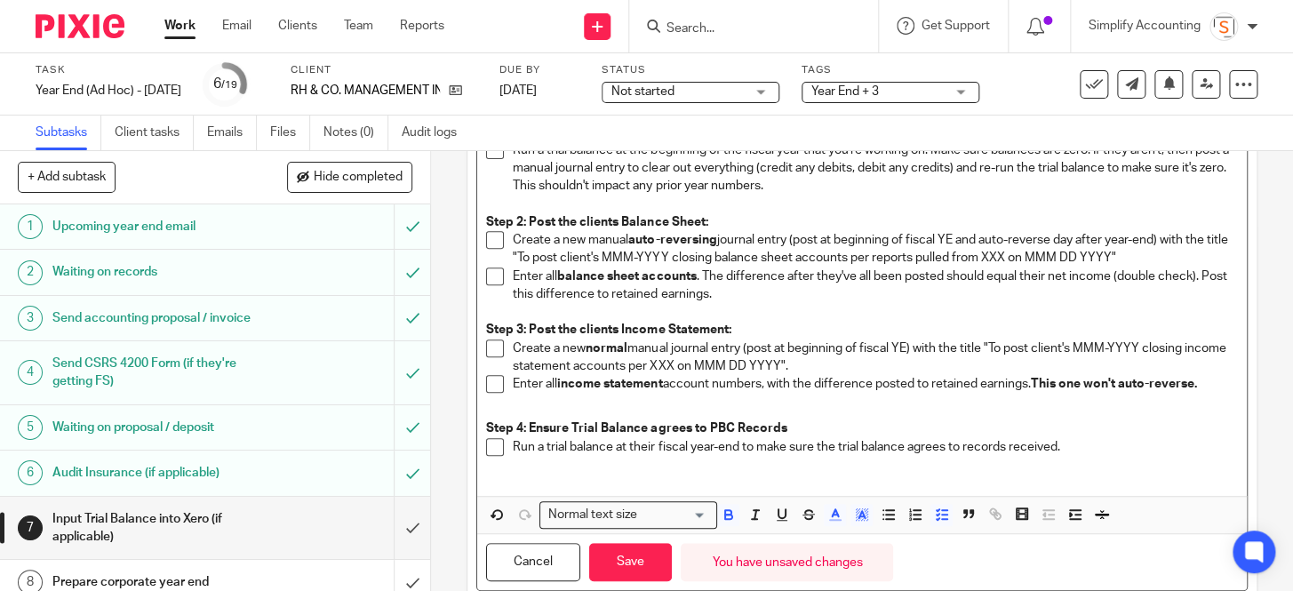
scroll to position [378, 0]
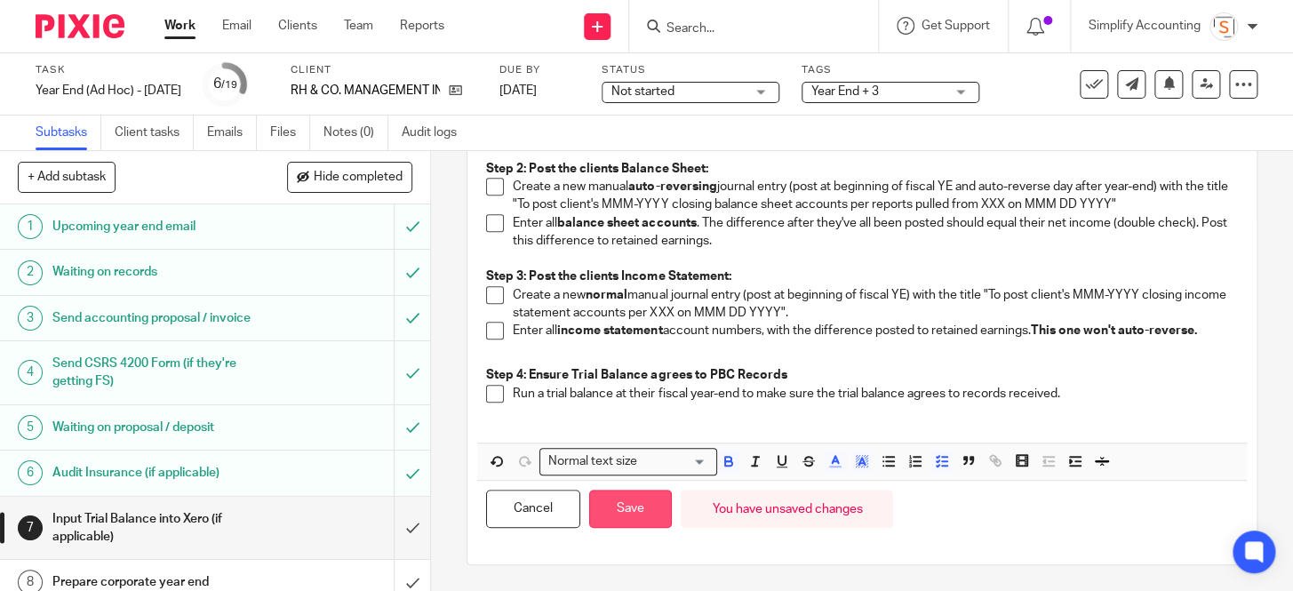
click at [647, 507] on button "Save" at bounding box center [630, 509] width 83 height 38
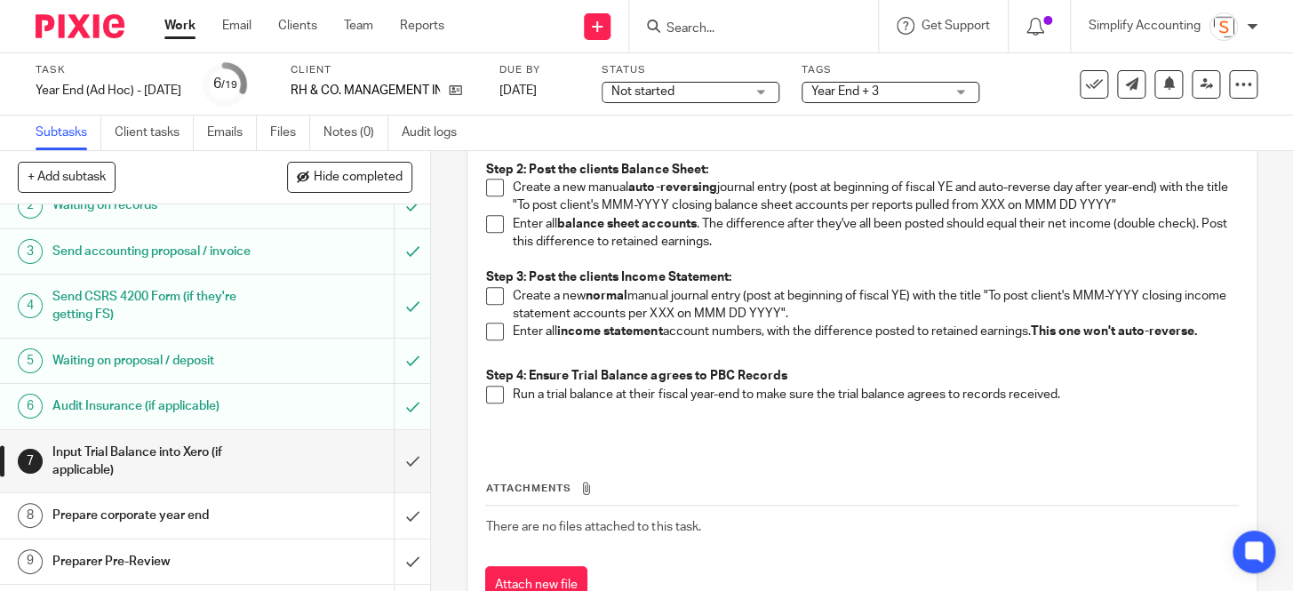
scroll to position [0, 0]
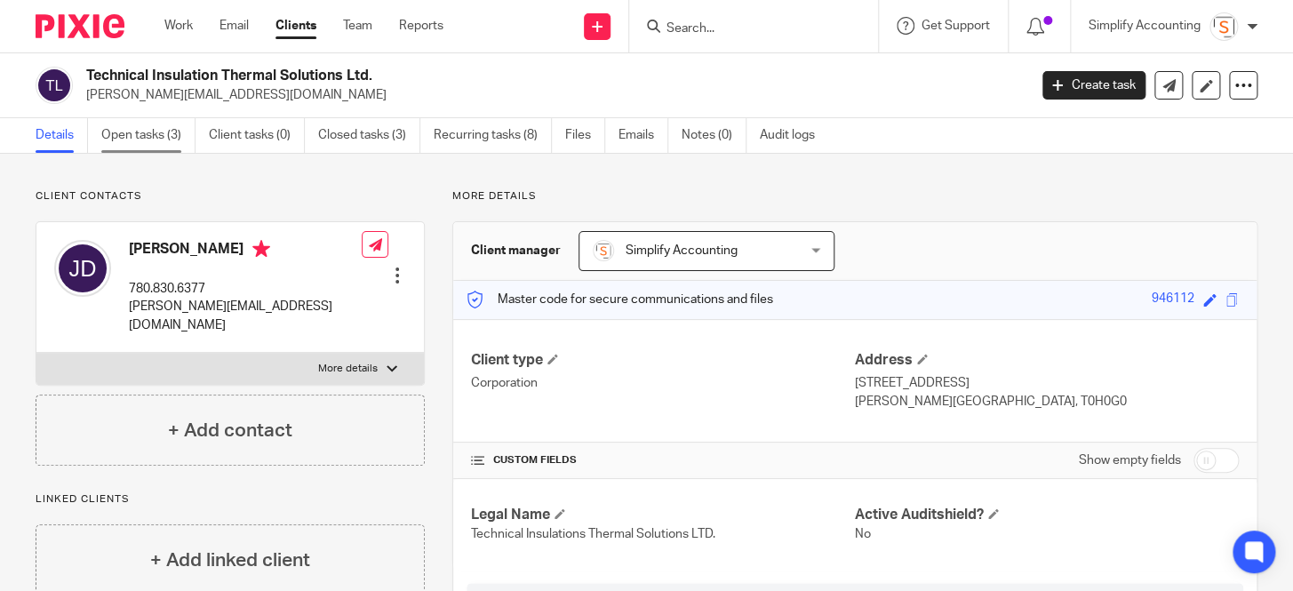
click at [139, 133] on link "Open tasks (3)" at bounding box center [148, 135] width 94 height 35
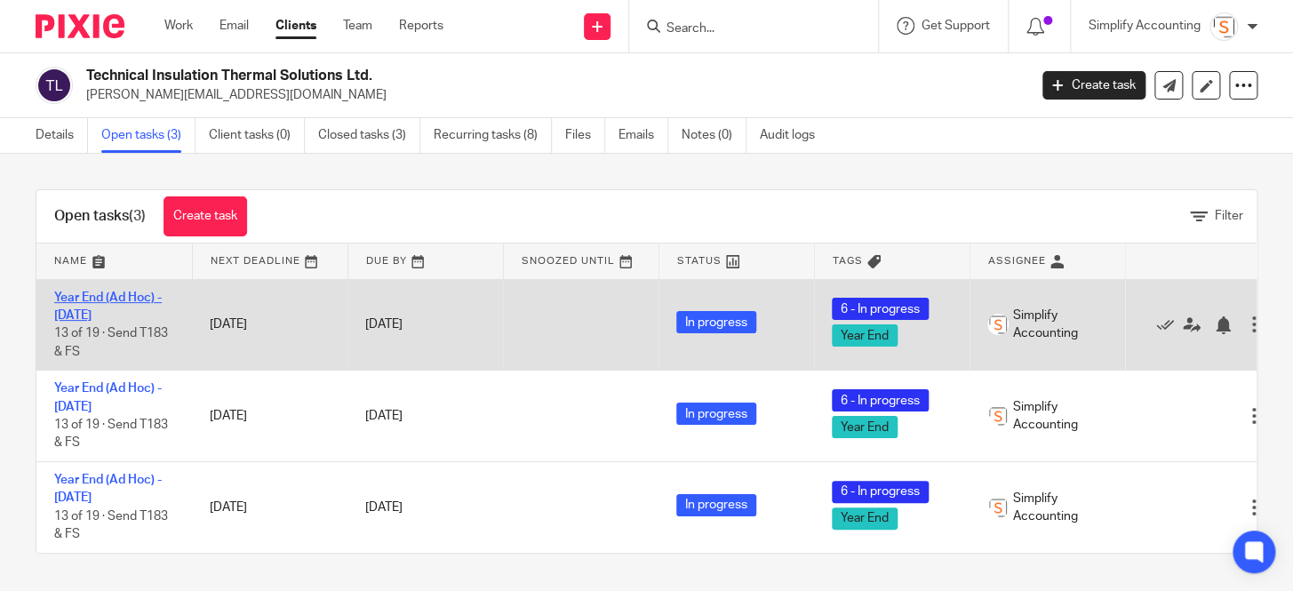
click at [121, 313] on link "Year End (Ad Hoc) - [DATE]" at bounding box center [108, 306] width 108 height 30
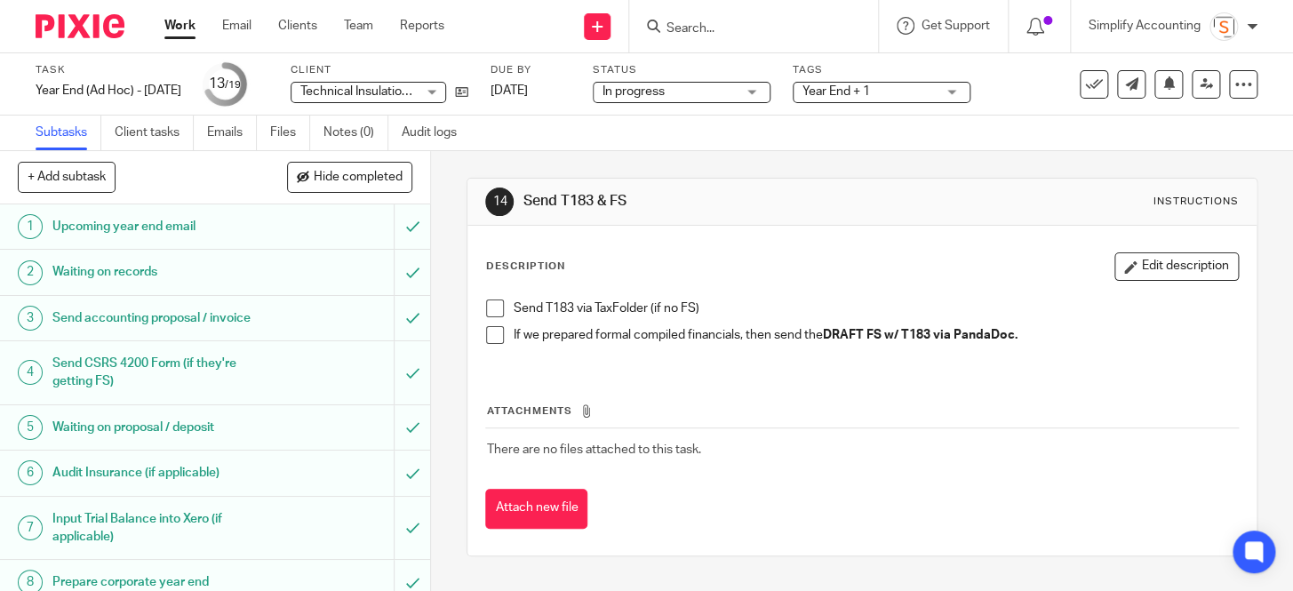
click at [498, 306] on span at bounding box center [495, 308] width 18 height 18
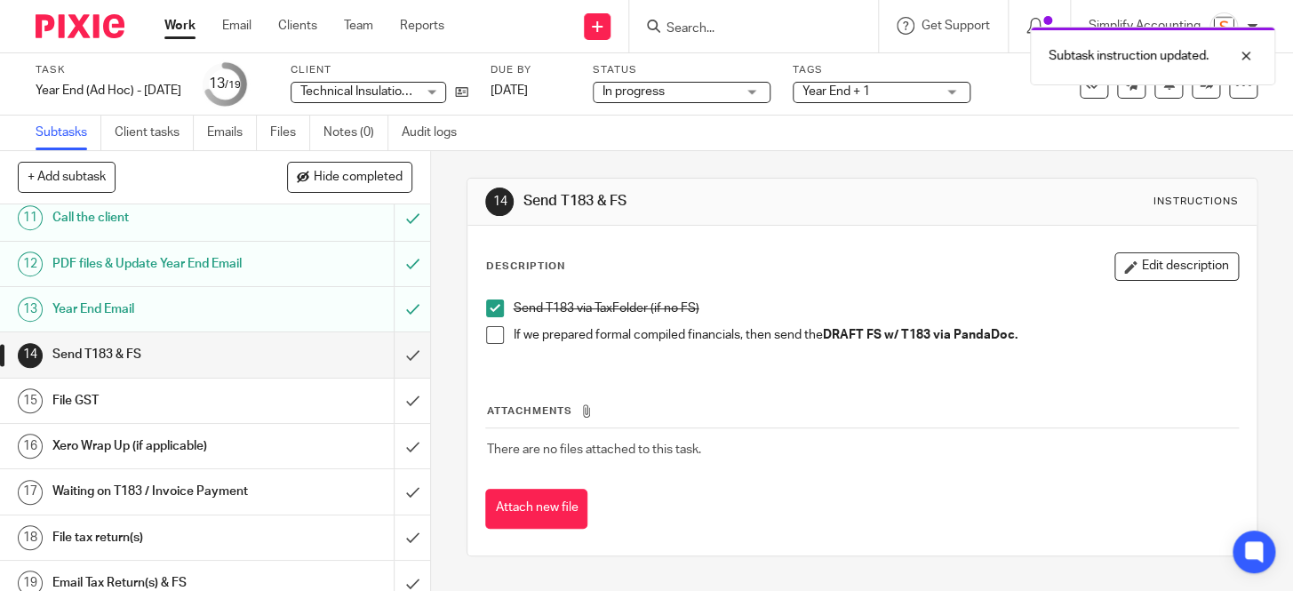
scroll to position [515, 0]
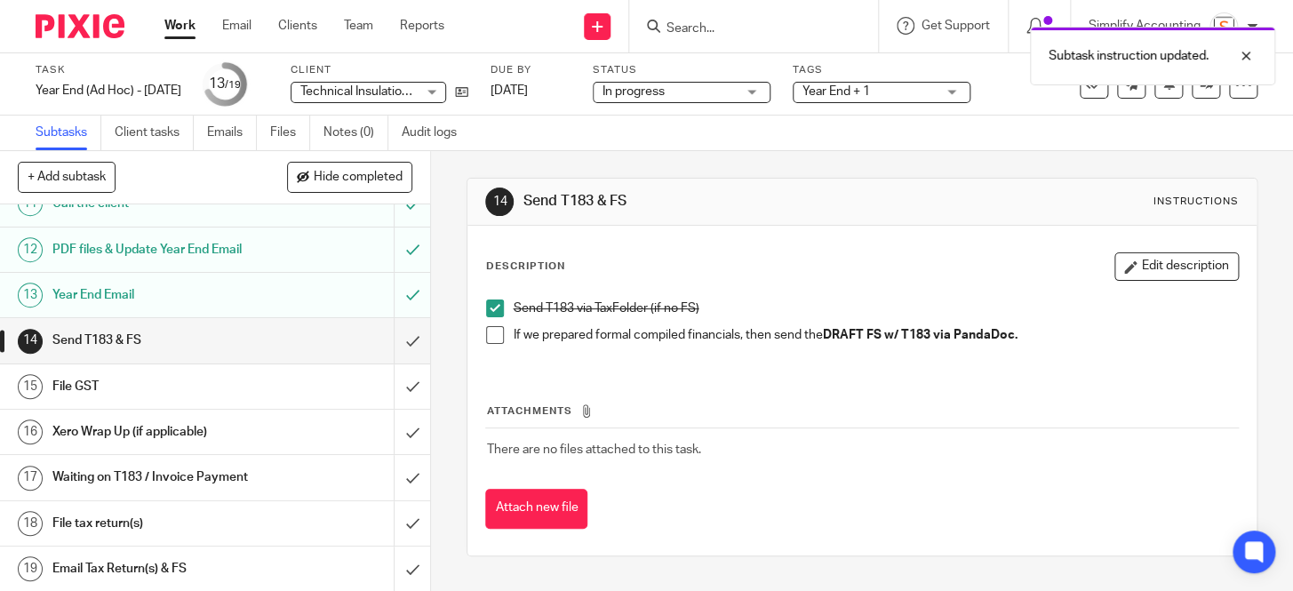
click at [733, 90] on span "In progress" at bounding box center [668, 92] width 133 height 19
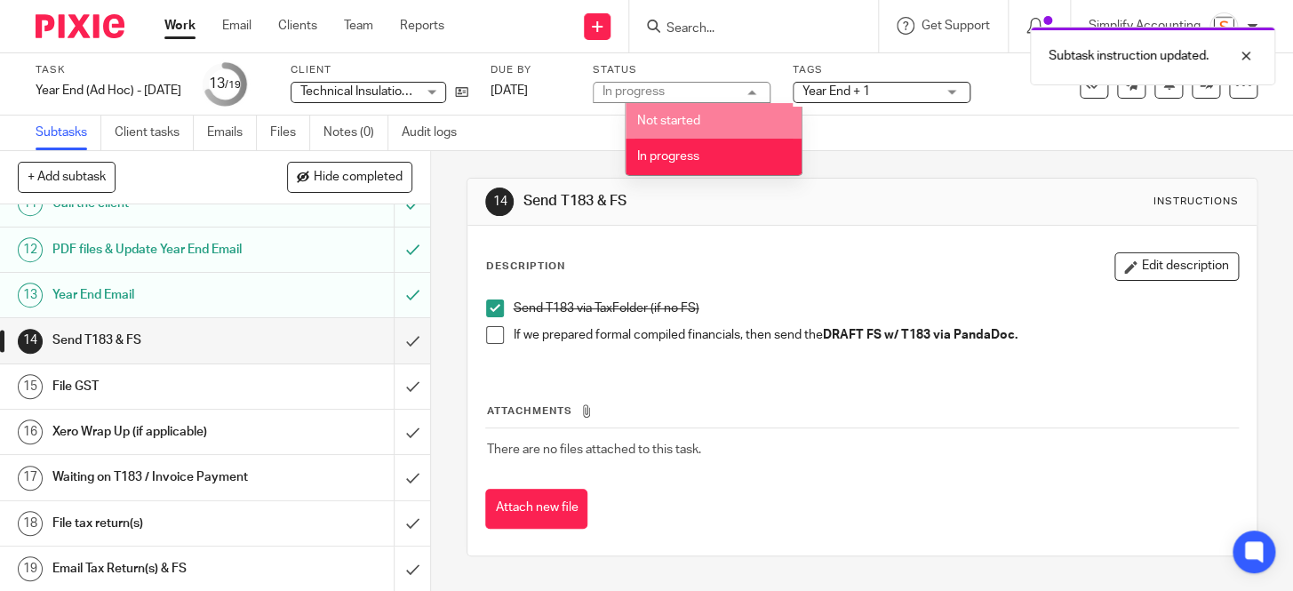
click at [761, 89] on div "In progress In progress" at bounding box center [682, 92] width 178 height 21
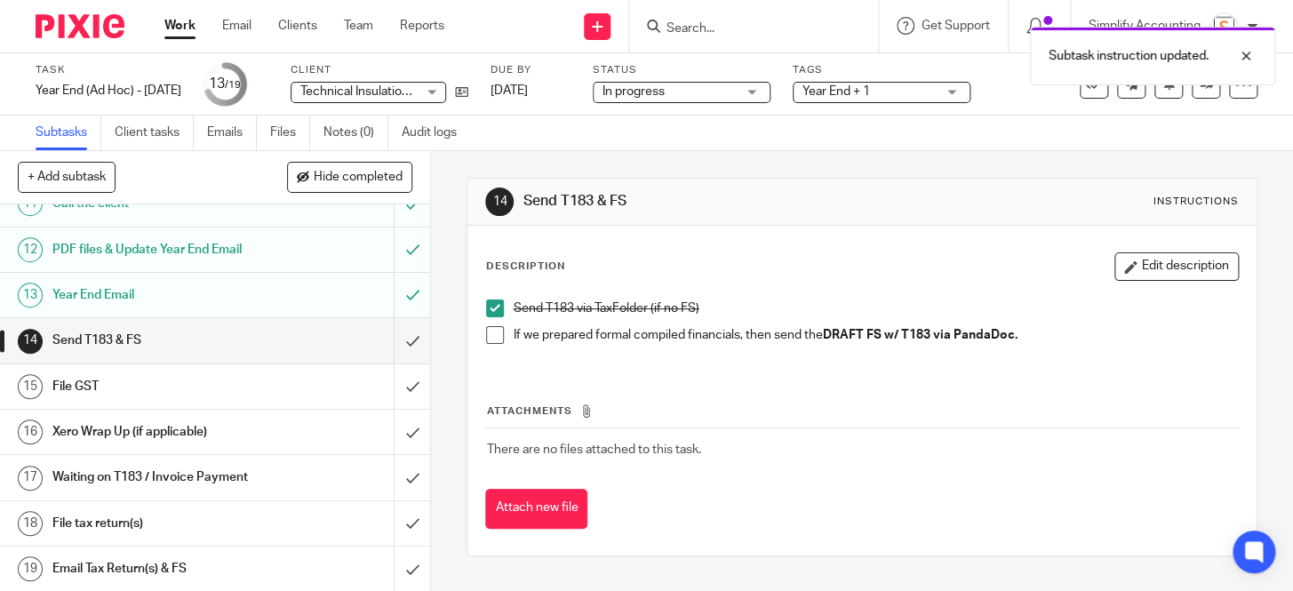
click at [909, 89] on span "Year End + 1" at bounding box center [868, 92] width 133 height 19
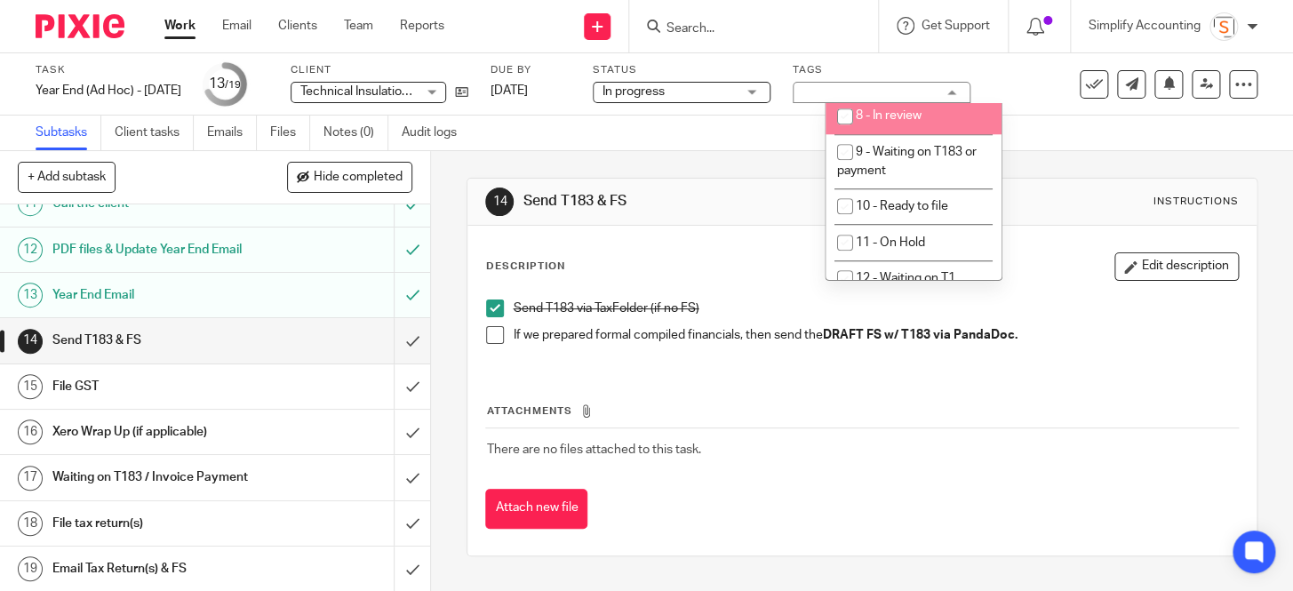
scroll to position [727, 0]
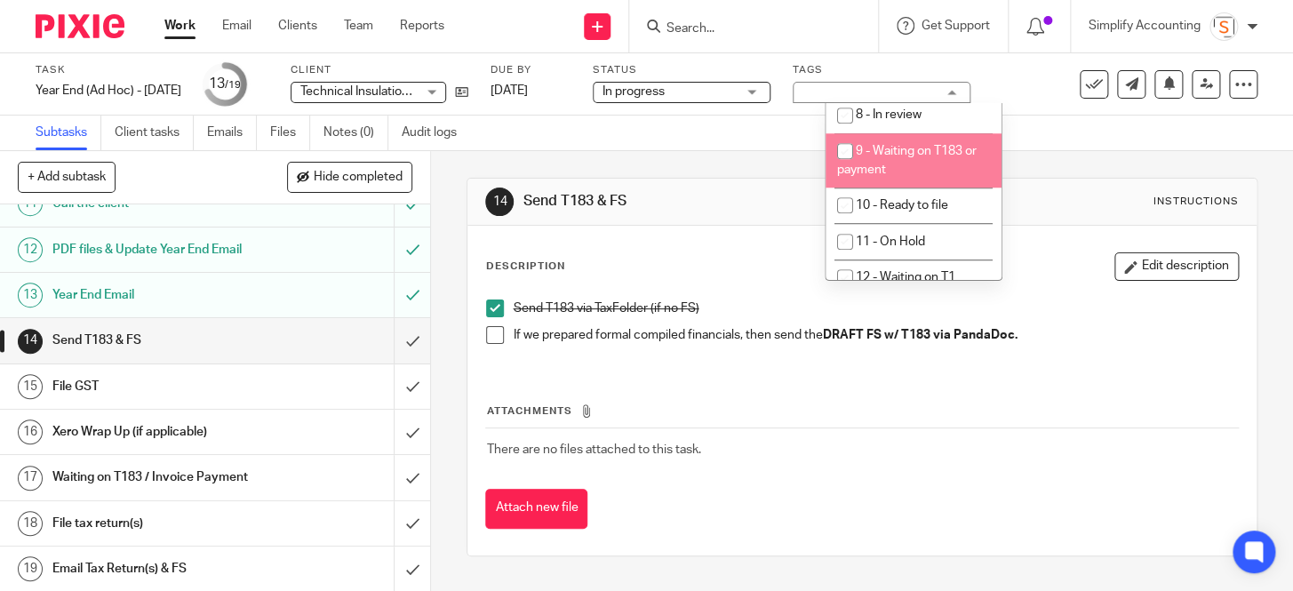
click at [940, 187] on li "9 - Waiting on T183 or payment" at bounding box center [913, 160] width 176 height 54
checkbox input "true"
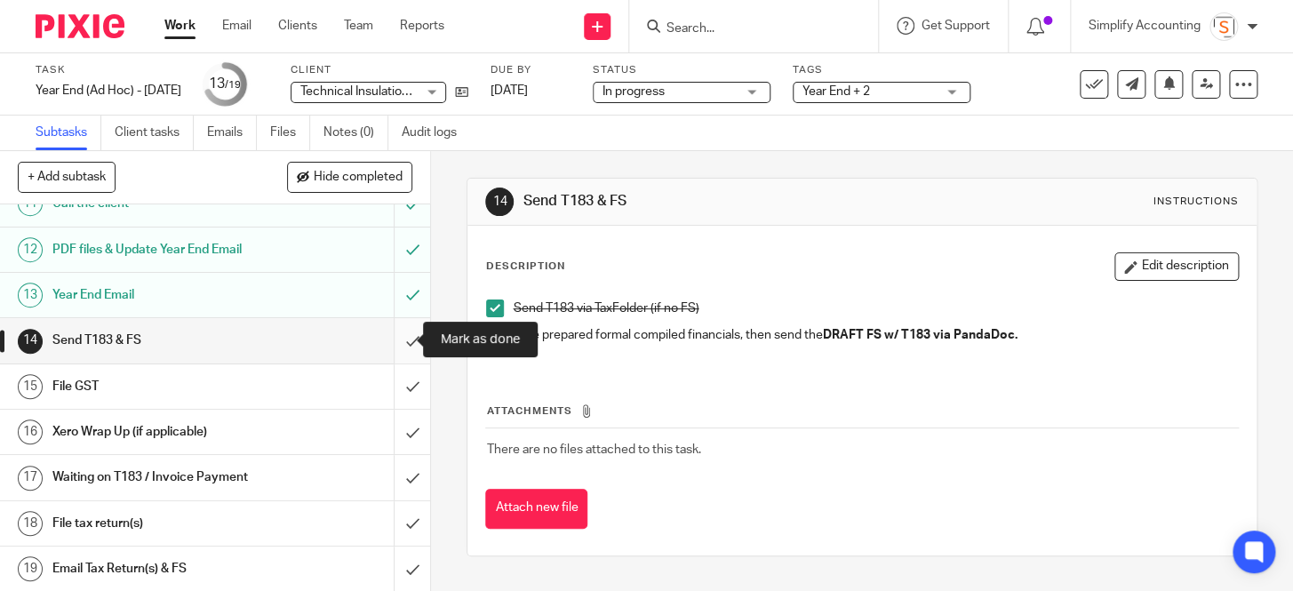
click at [398, 330] on input "submit" at bounding box center [215, 340] width 430 height 44
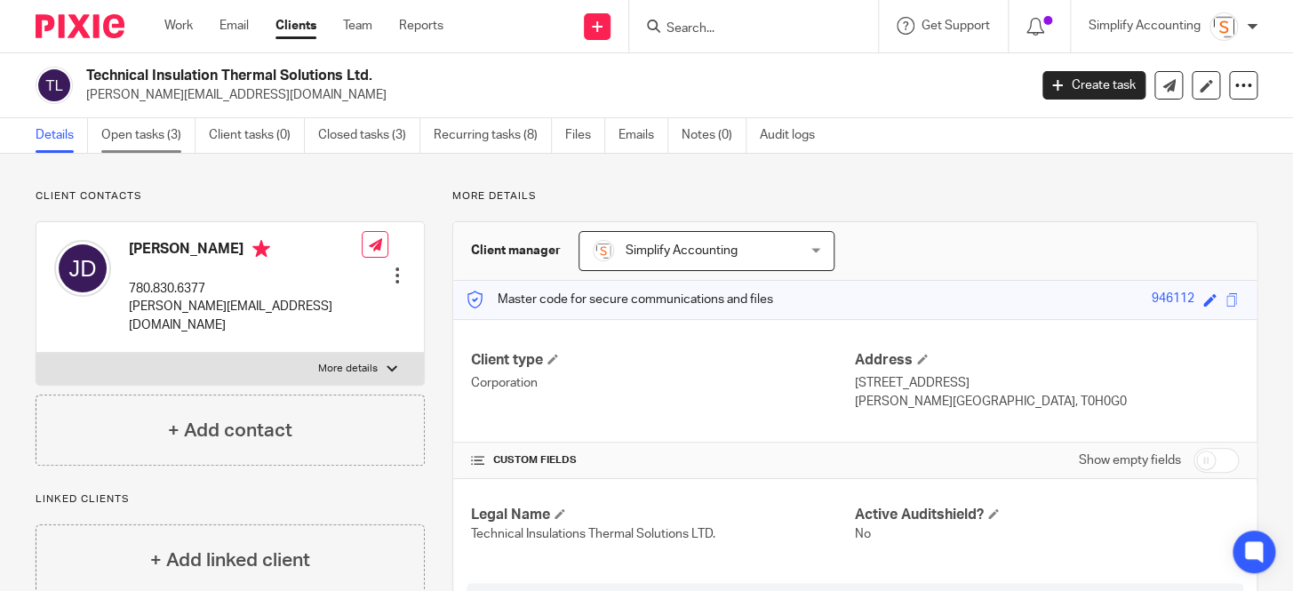
click at [119, 135] on link "Open tasks (3)" at bounding box center [148, 135] width 94 height 35
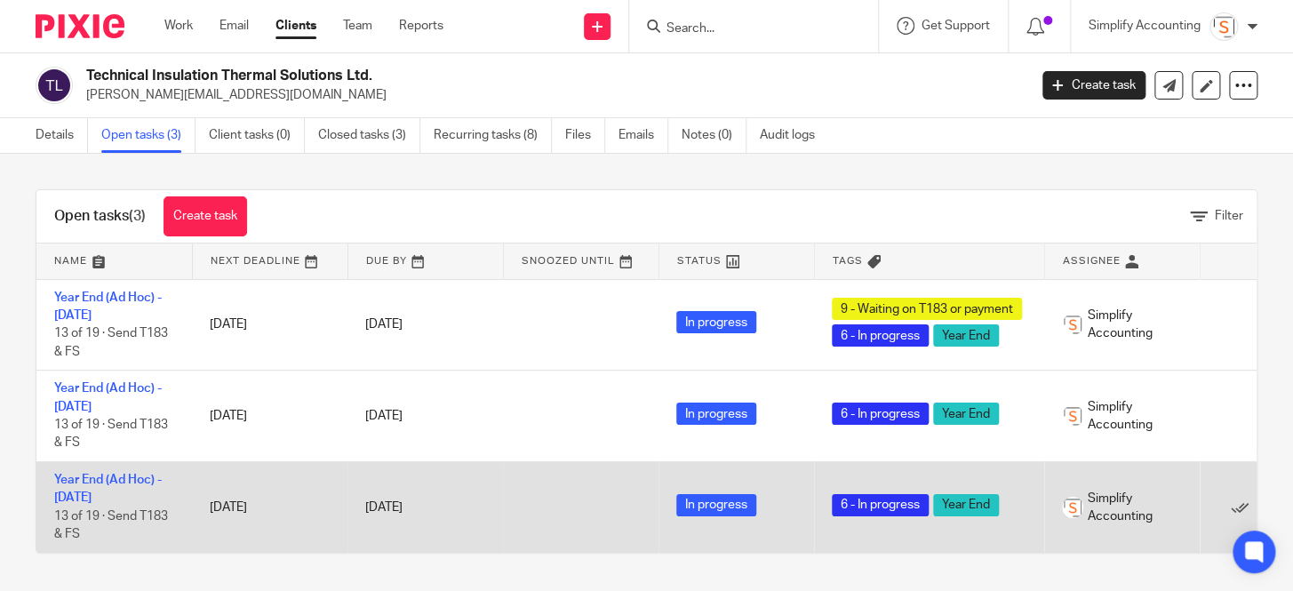
click at [116, 485] on td "Year End (Ad Hoc) - [DATE] 13 of 19 · Send T183 & FS" at bounding box center [113, 507] width 155 height 91
click at [117, 496] on link "Year End (Ad Hoc) - [DATE]" at bounding box center [108, 489] width 108 height 30
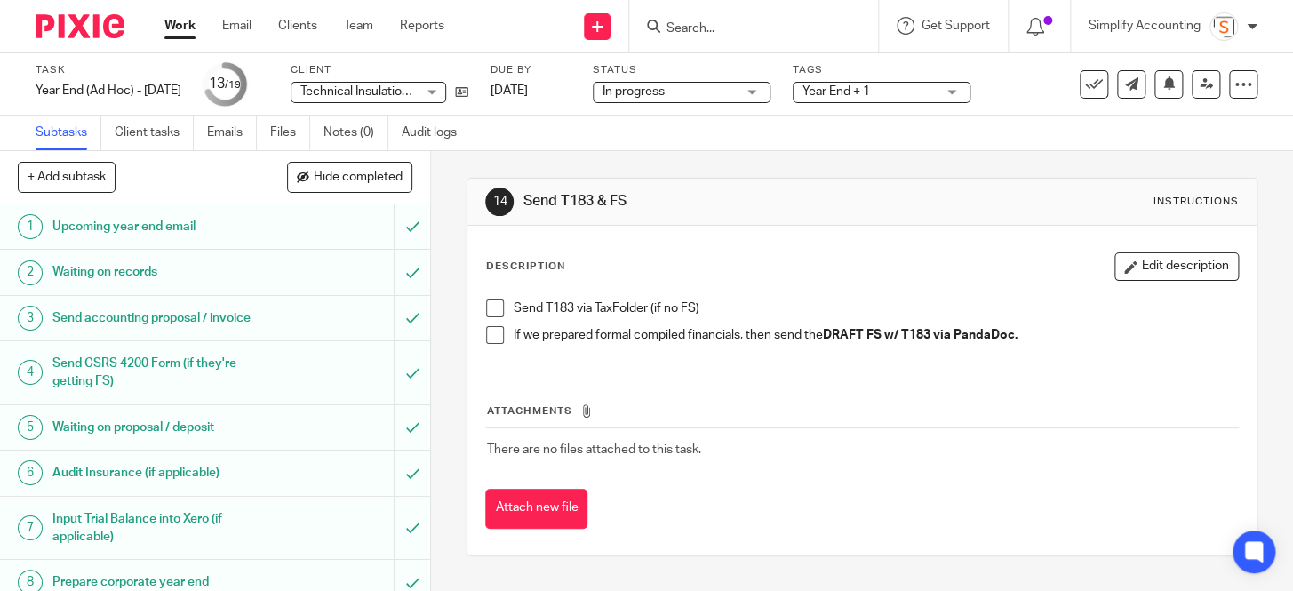
click at [490, 308] on span at bounding box center [495, 308] width 18 height 18
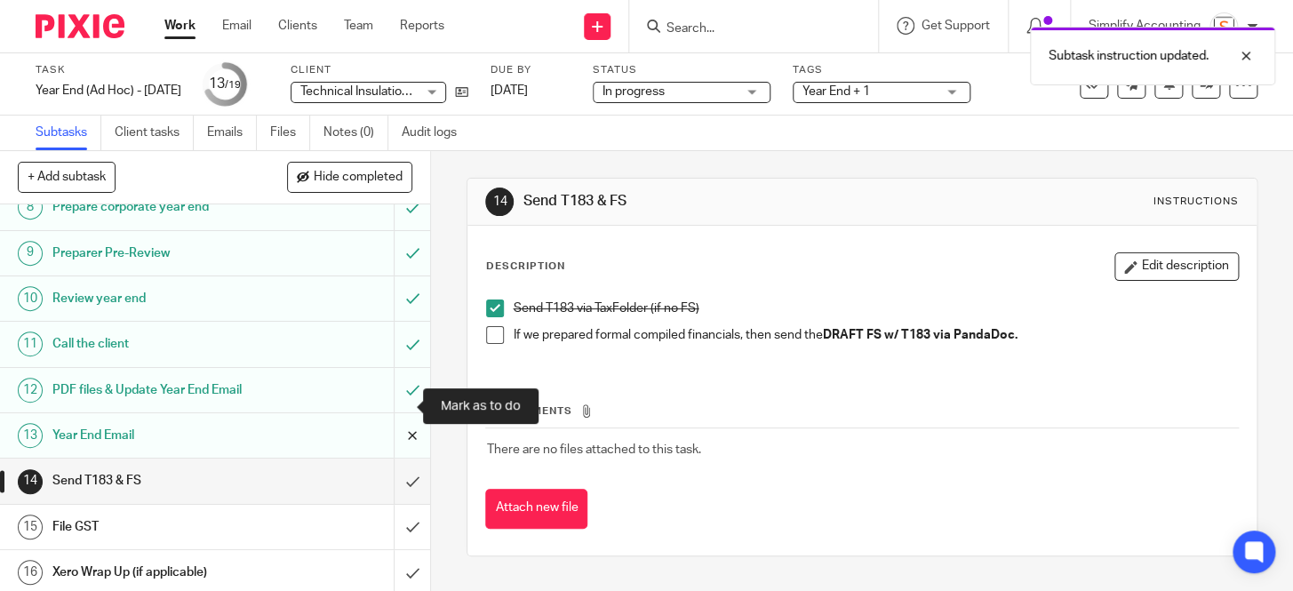
scroll to position [403, 0]
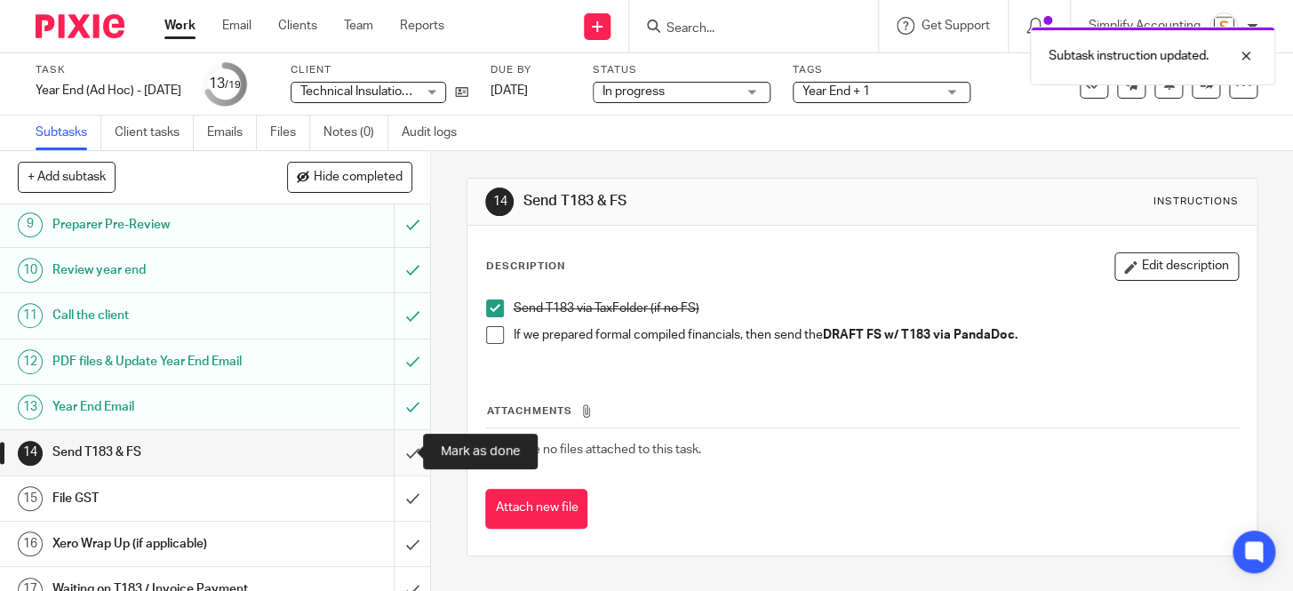
click at [394, 450] on input "submit" at bounding box center [215, 452] width 430 height 44
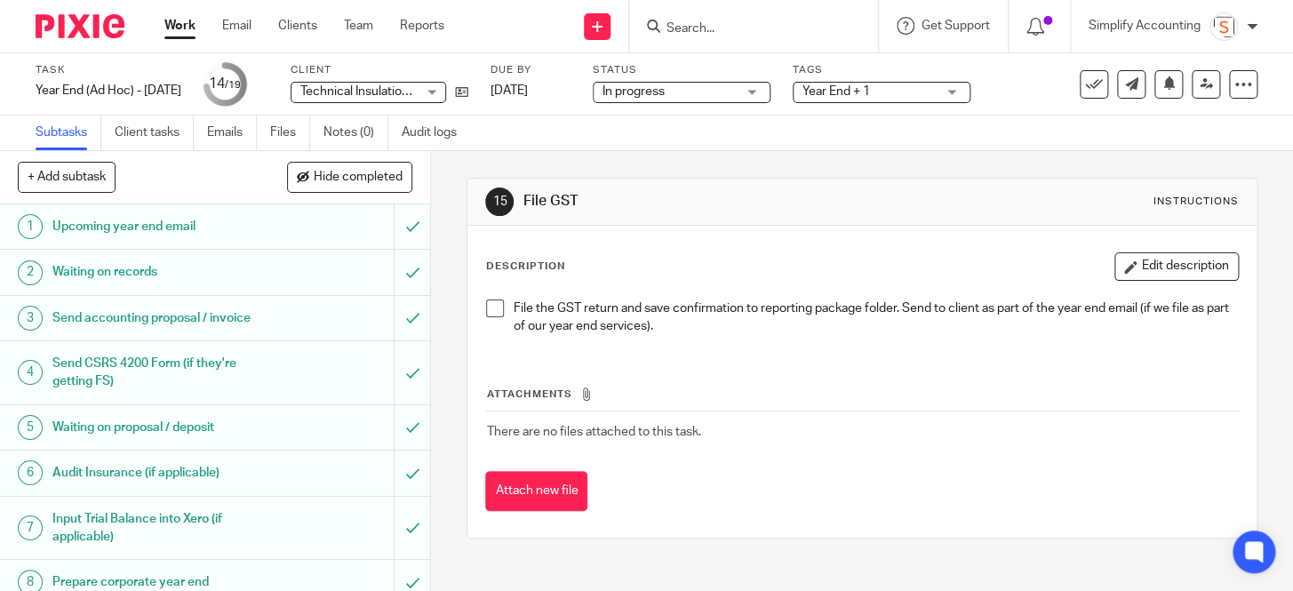
click at [907, 88] on span "Year End + 1" at bounding box center [868, 92] width 133 height 19
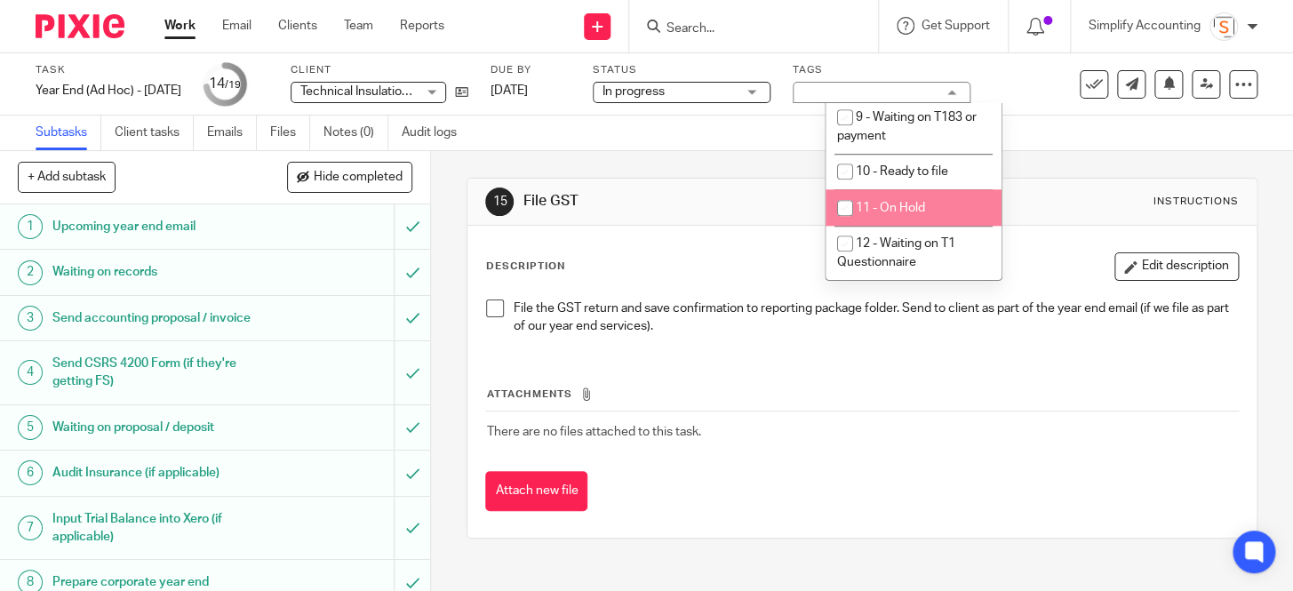
scroll to position [808, 0]
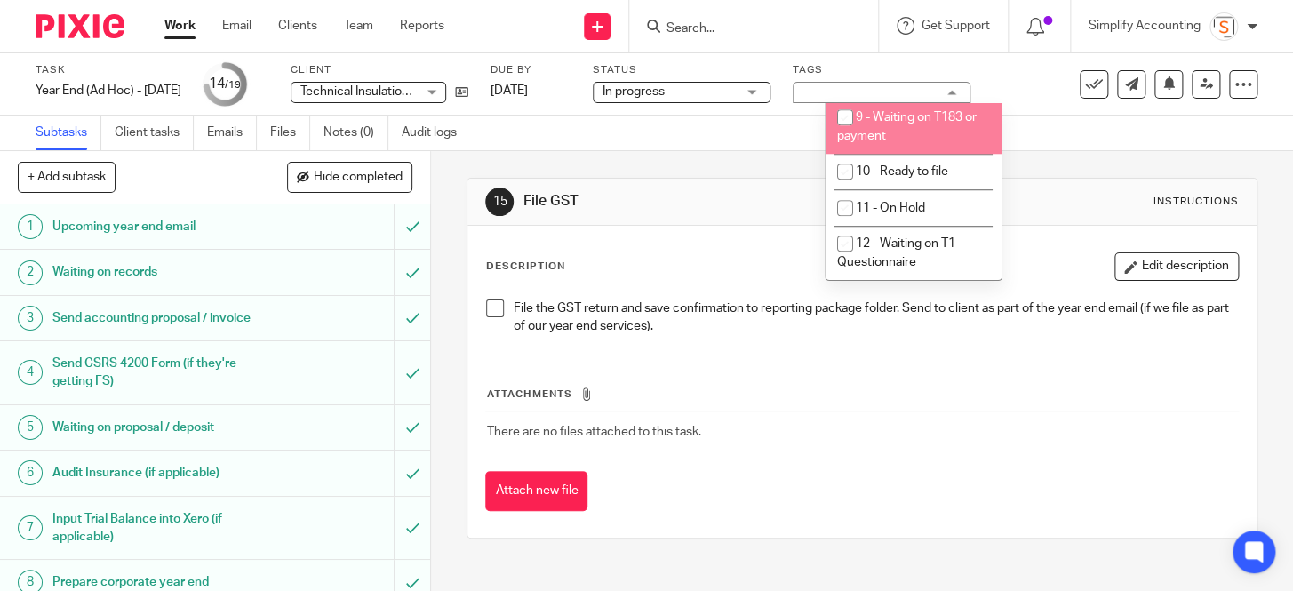
click at [890, 129] on li "9 - Waiting on T183 or payment" at bounding box center [913, 127] width 176 height 54
checkbox input "true"
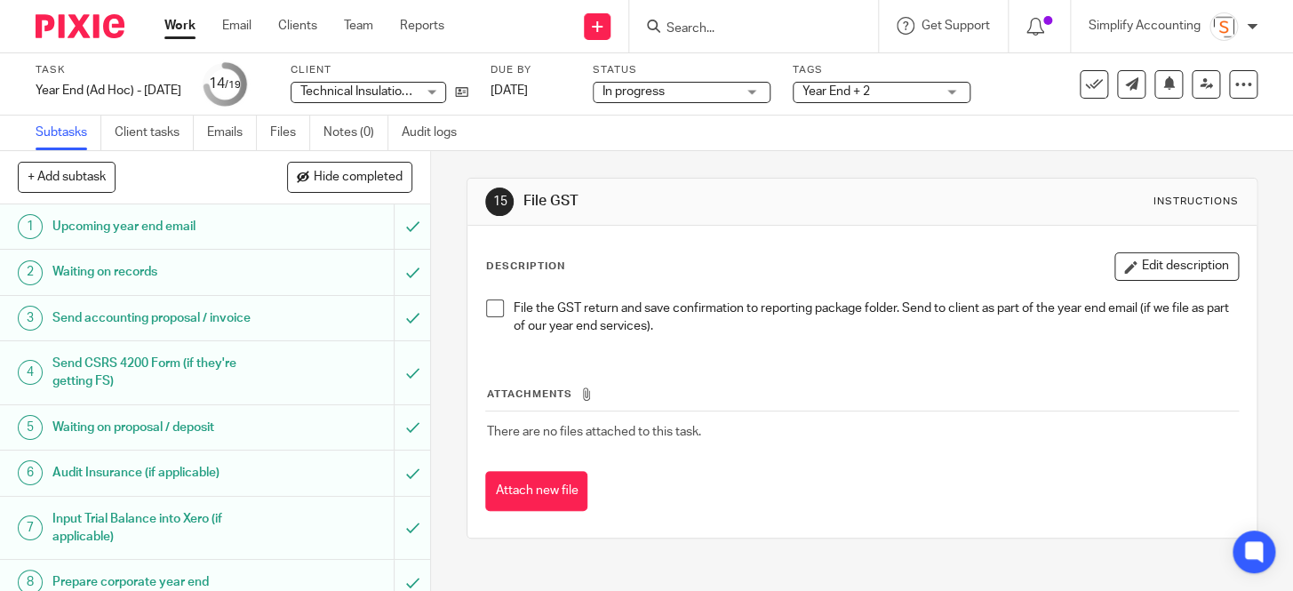
click at [693, 254] on div "Description Edit description" at bounding box center [861, 266] width 753 height 28
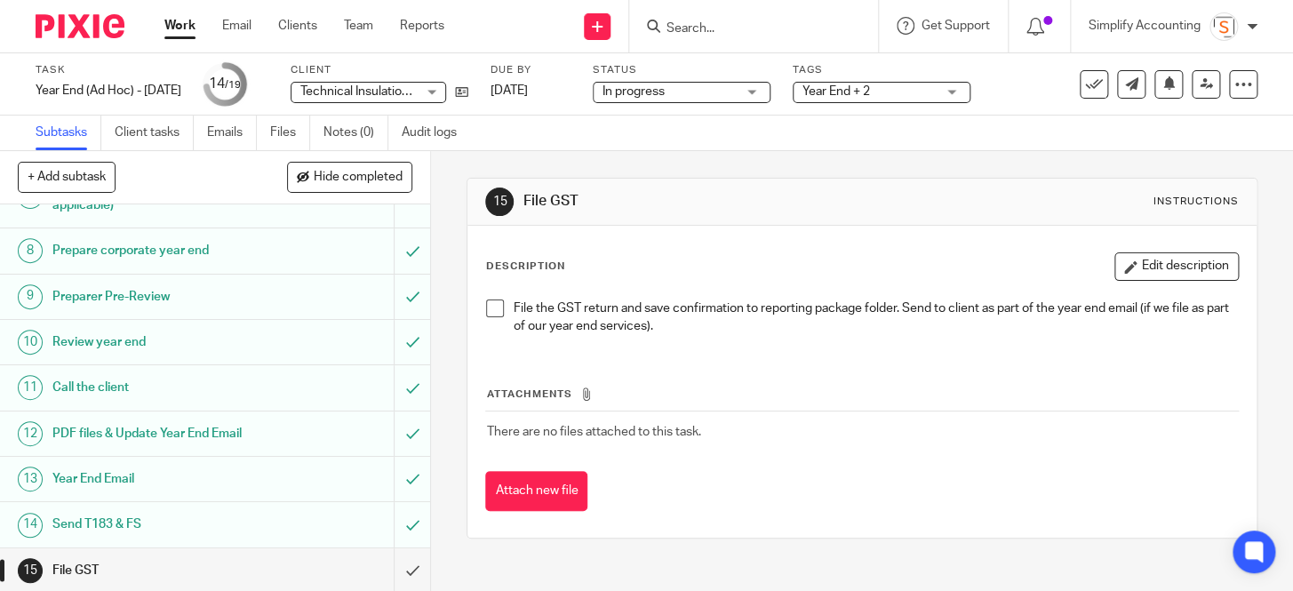
scroll to position [484, 0]
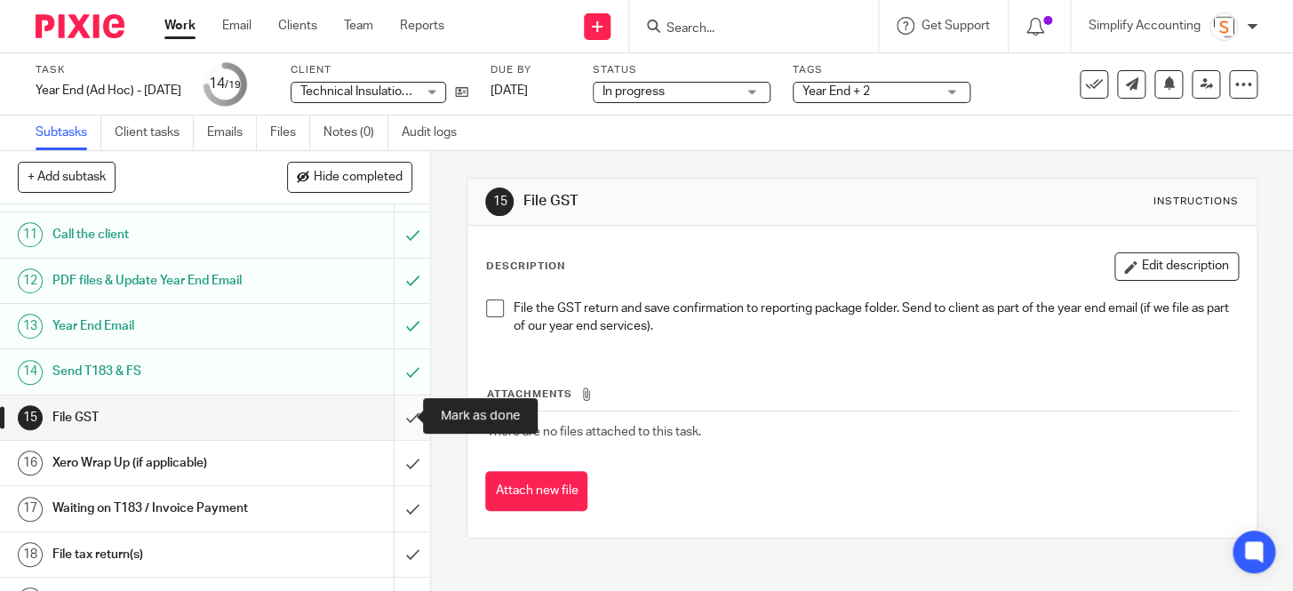
click at [394, 415] on input "submit" at bounding box center [215, 417] width 430 height 44
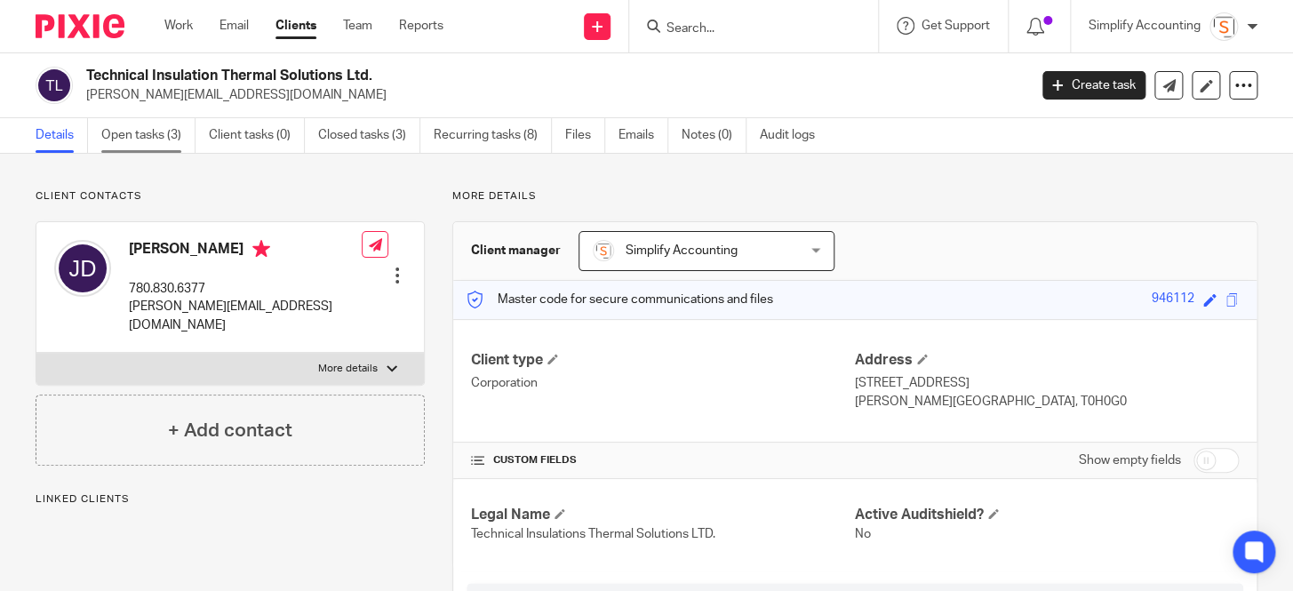
click at [133, 131] on link "Open tasks (3)" at bounding box center [148, 135] width 94 height 35
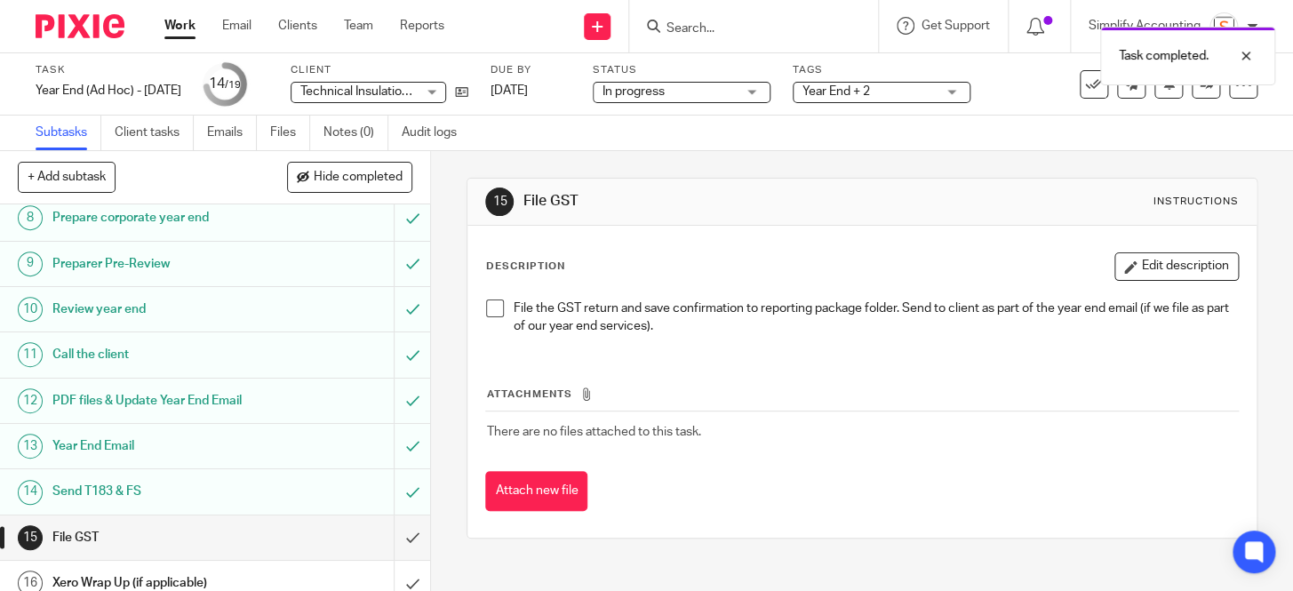
scroll to position [403, 0]
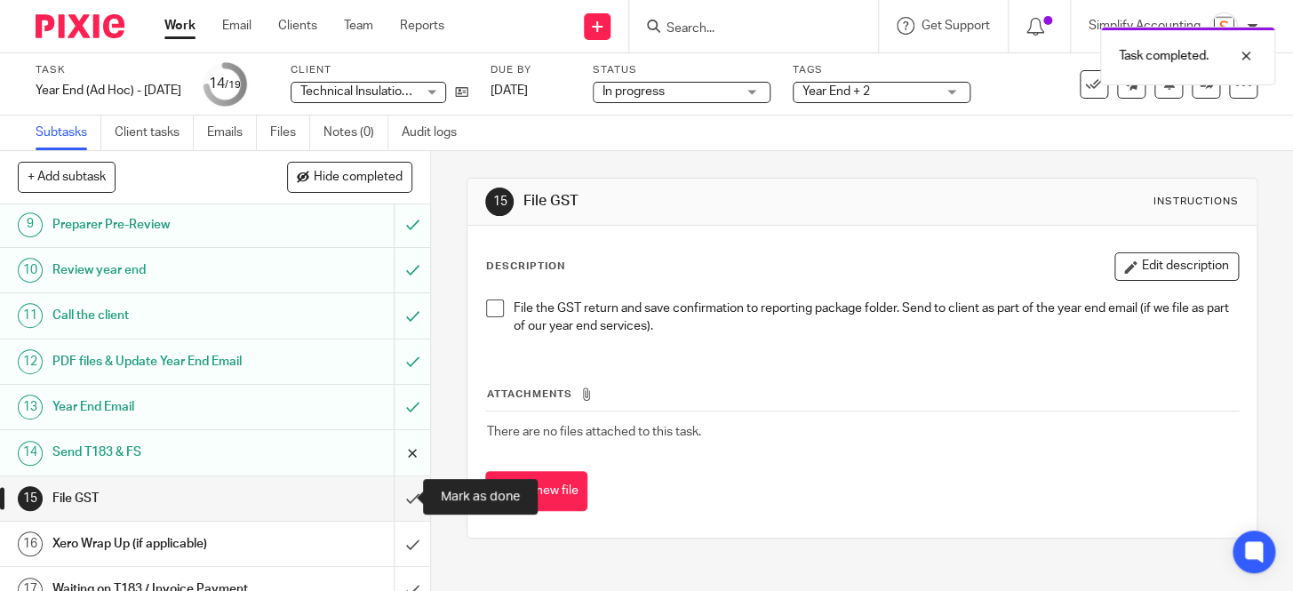
drag, startPoint x: 402, startPoint y: 501, endPoint x: 381, endPoint y: 468, distance: 38.7
click at [402, 501] on input "submit" at bounding box center [215, 498] width 430 height 44
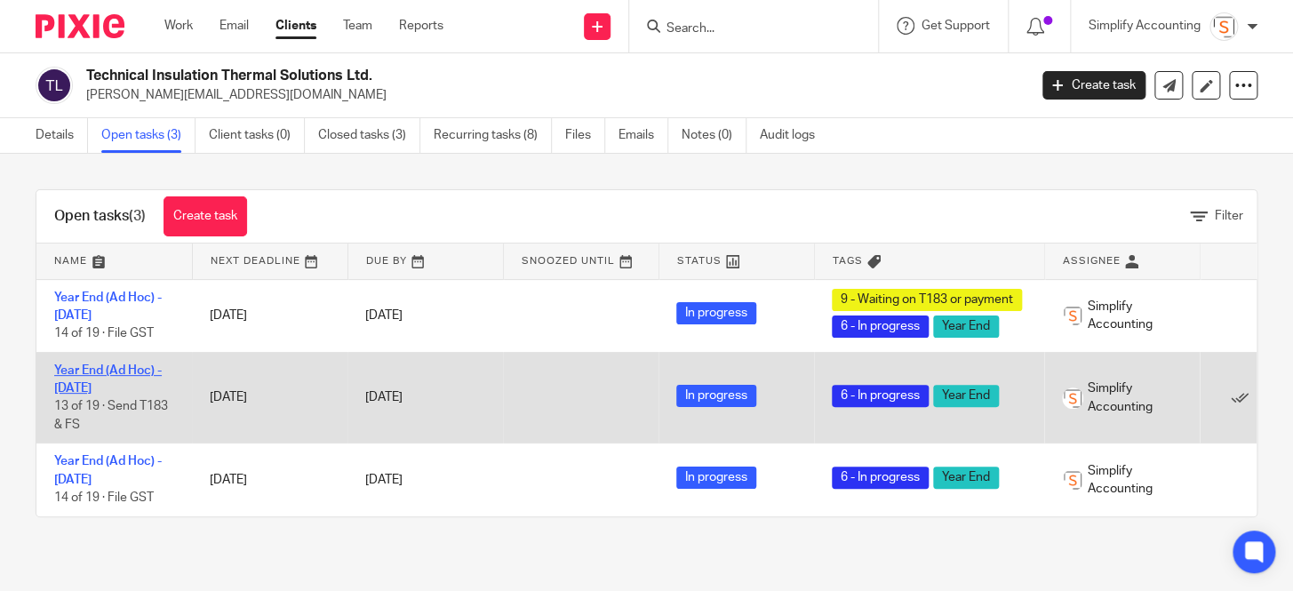
click at [119, 384] on link "Year End (Ad Hoc) - [DATE]" at bounding box center [108, 379] width 108 height 30
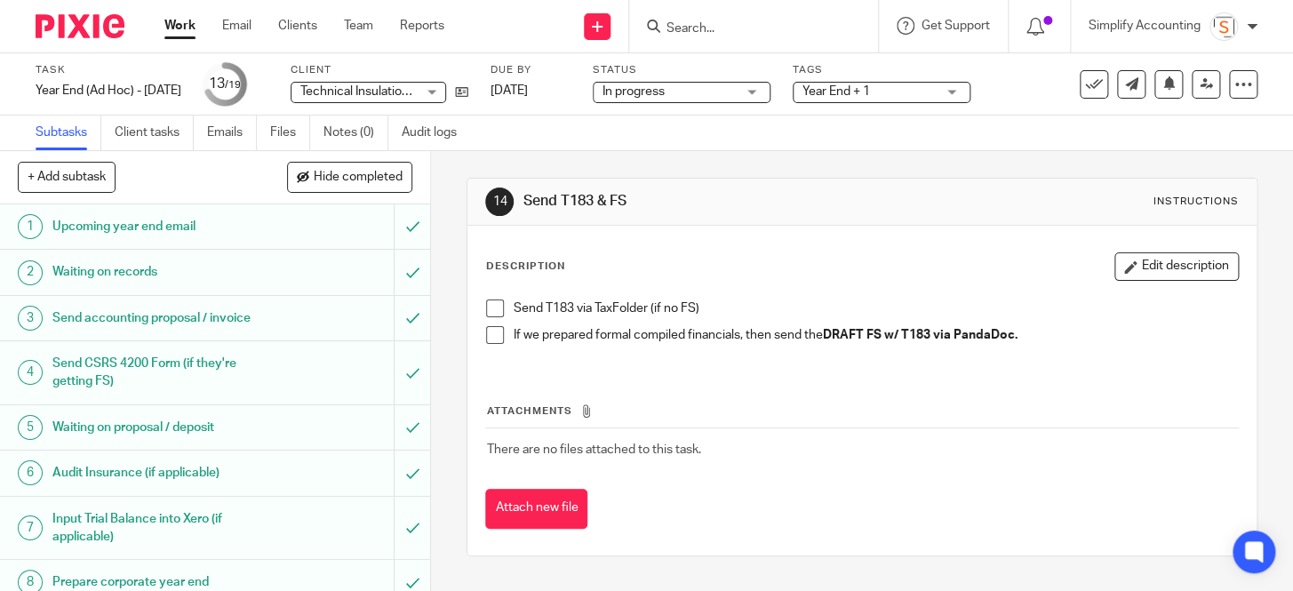
click at [491, 310] on span at bounding box center [495, 308] width 18 height 18
click at [916, 92] on span "Year End + 1" at bounding box center [868, 92] width 133 height 19
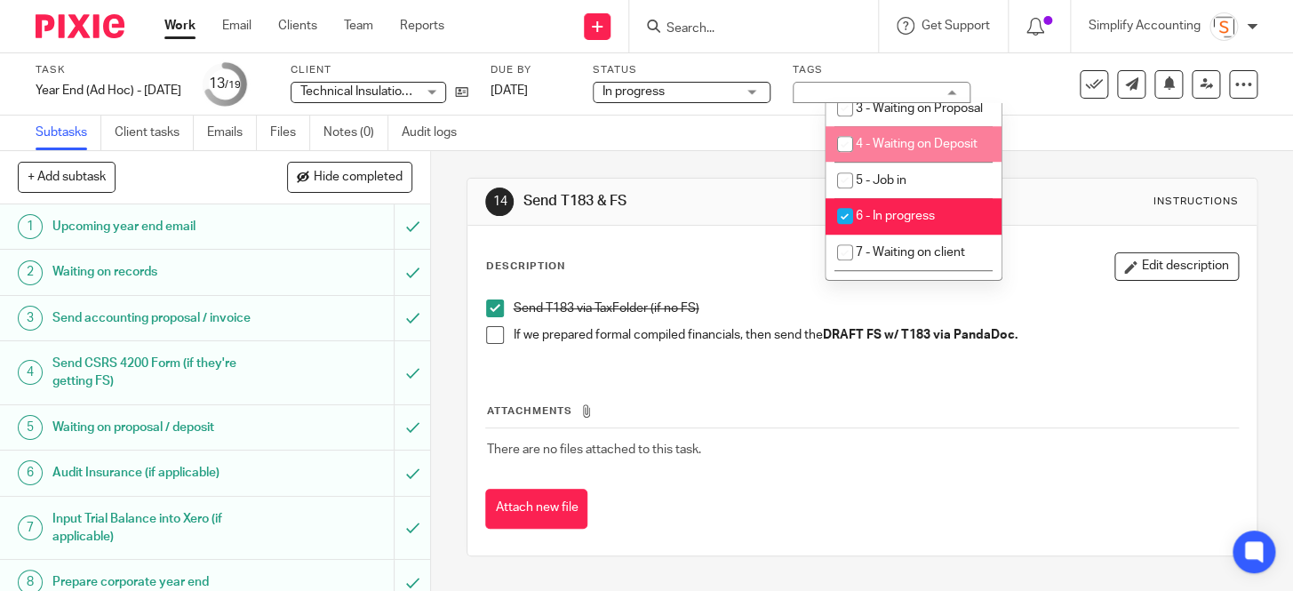
scroll to position [727, 0]
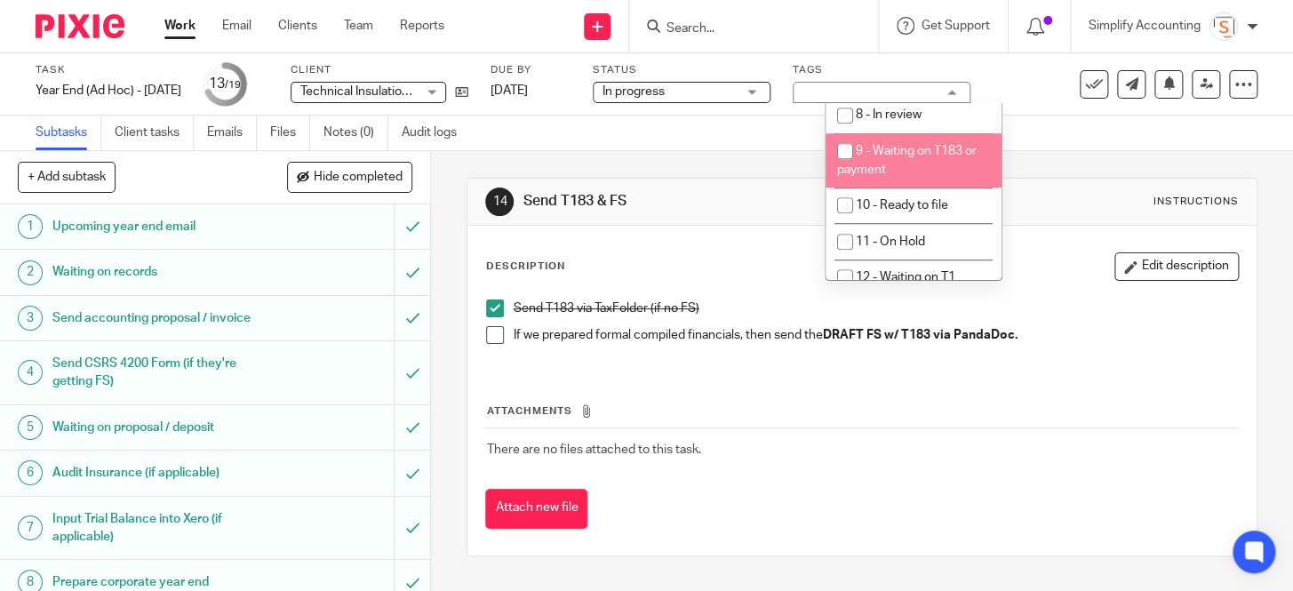
click at [925, 187] on li "9 - Waiting on T183 or payment" at bounding box center [913, 160] width 176 height 54
checkbox input "true"
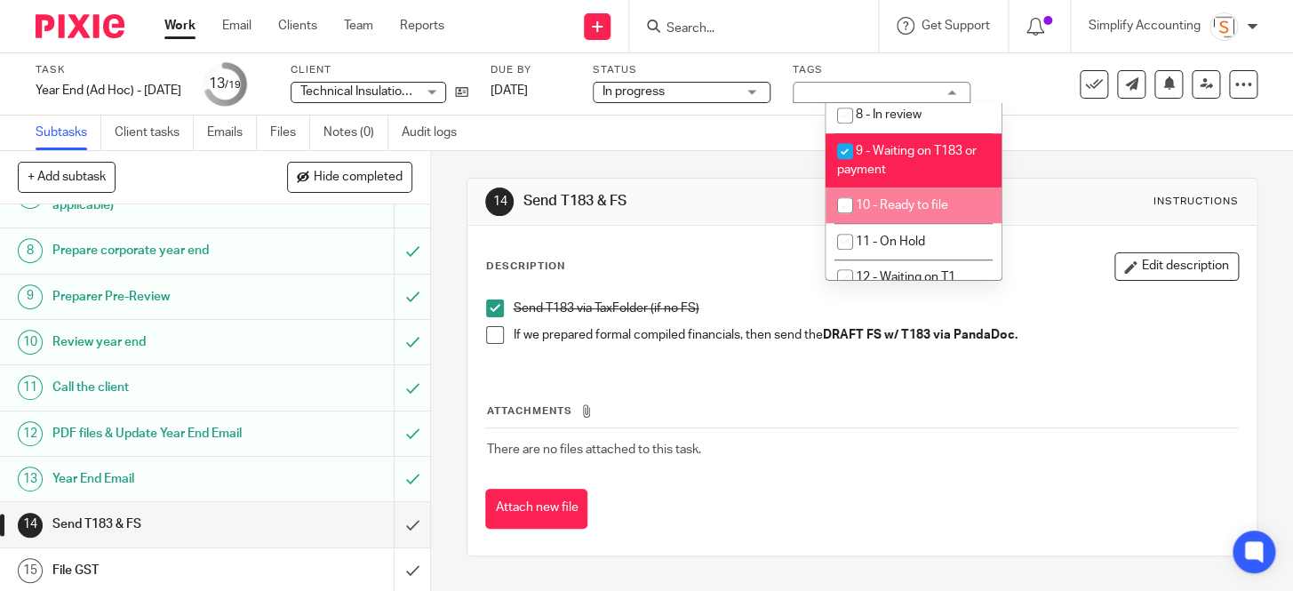
scroll to position [484, 0]
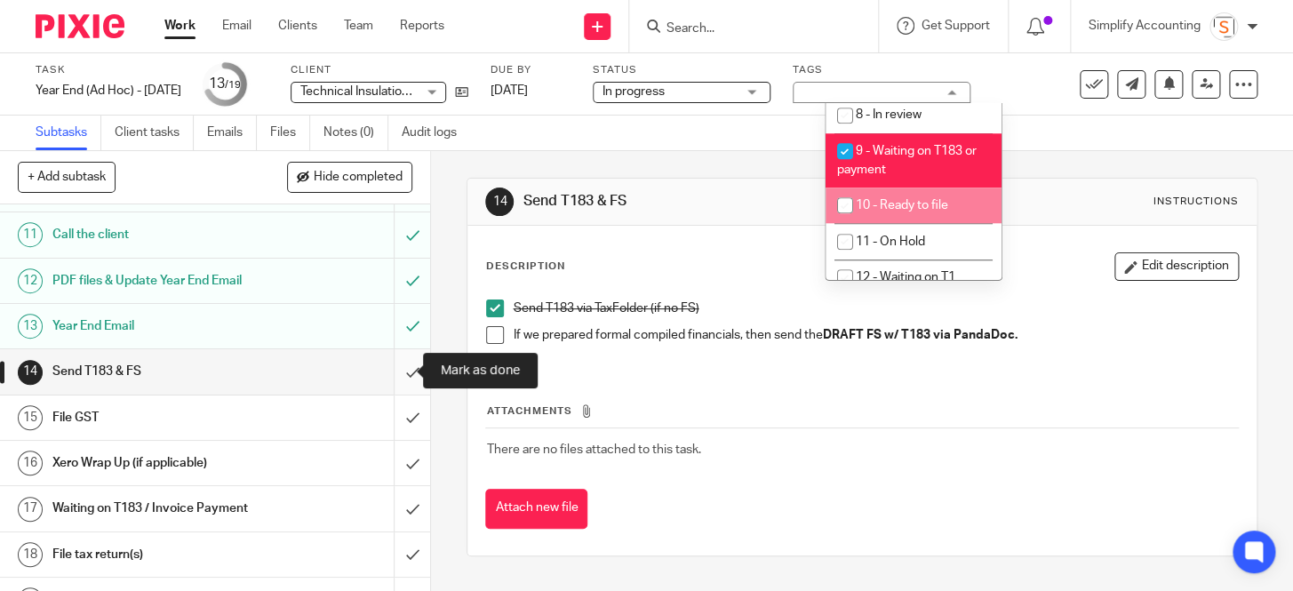
click at [394, 367] on input "submit" at bounding box center [215, 371] width 430 height 44
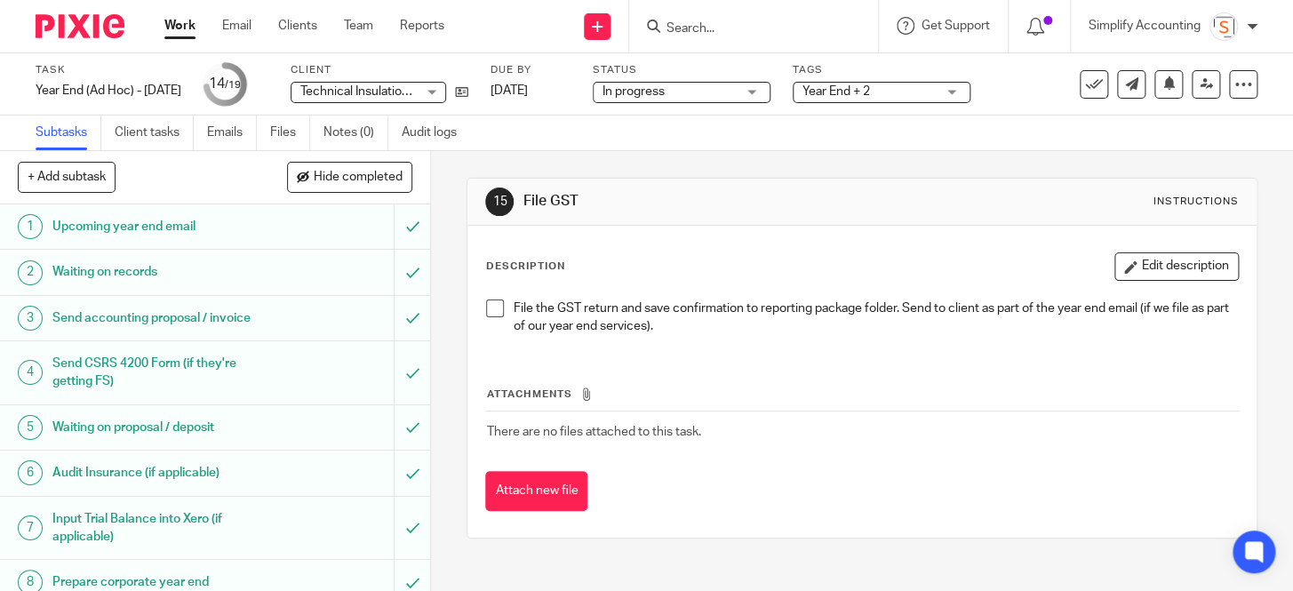
click at [852, 96] on span "Year End + 2" at bounding box center [836, 91] width 68 height 12
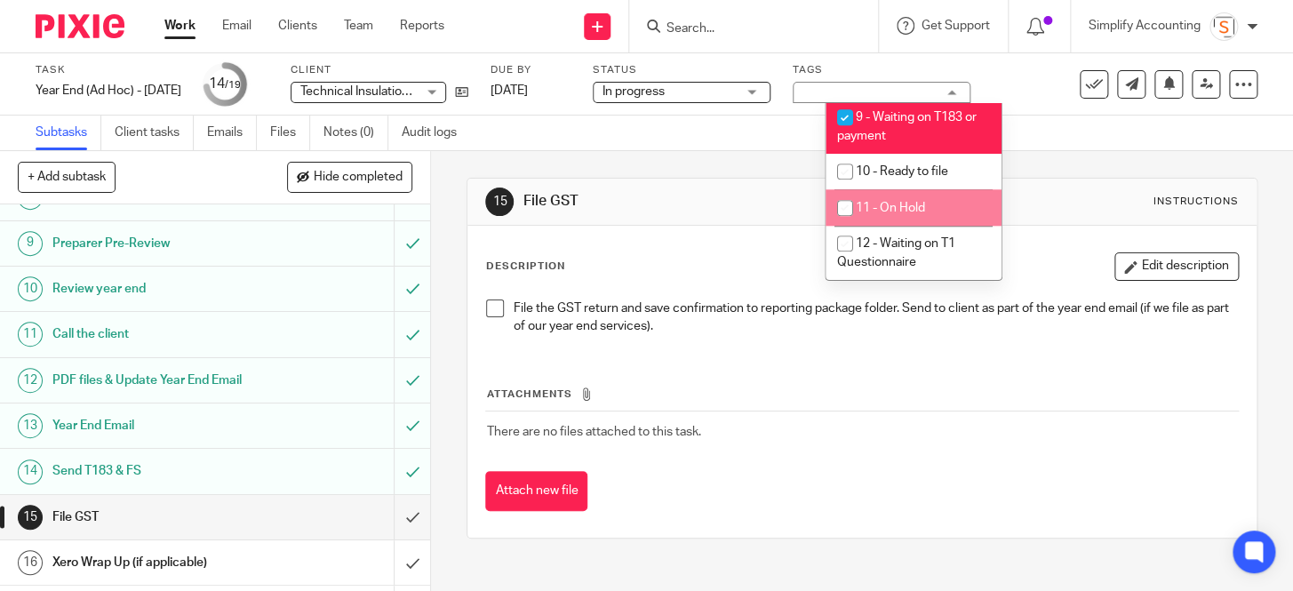
scroll to position [403, 0]
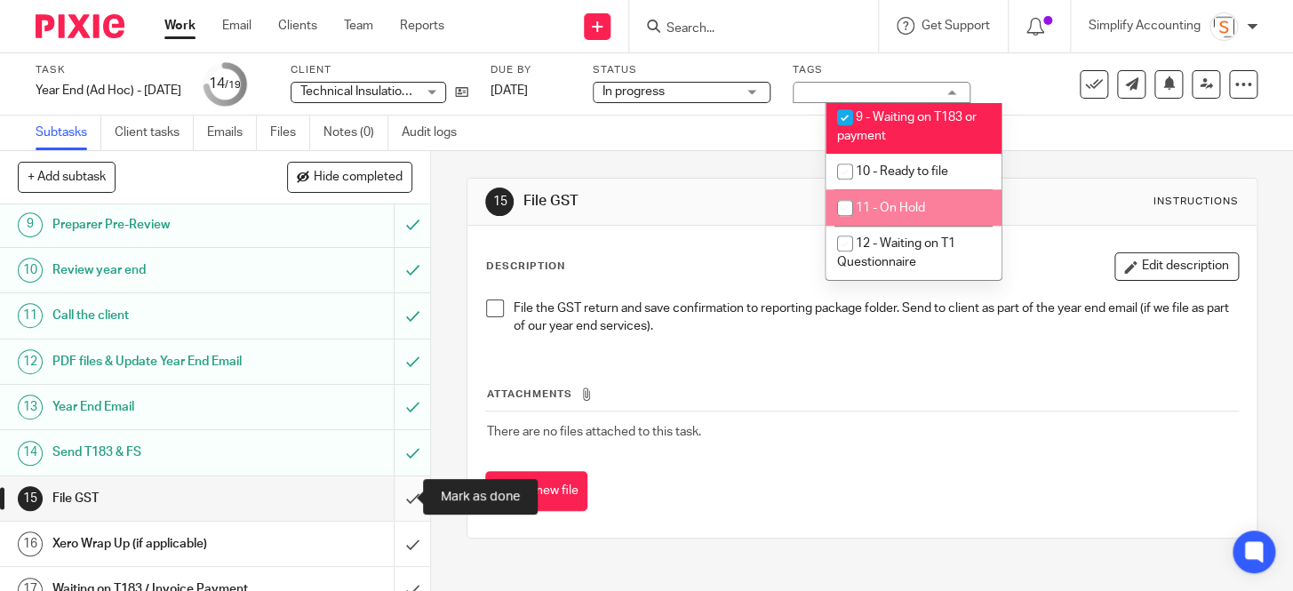
click at [401, 495] on input "submit" at bounding box center [215, 498] width 430 height 44
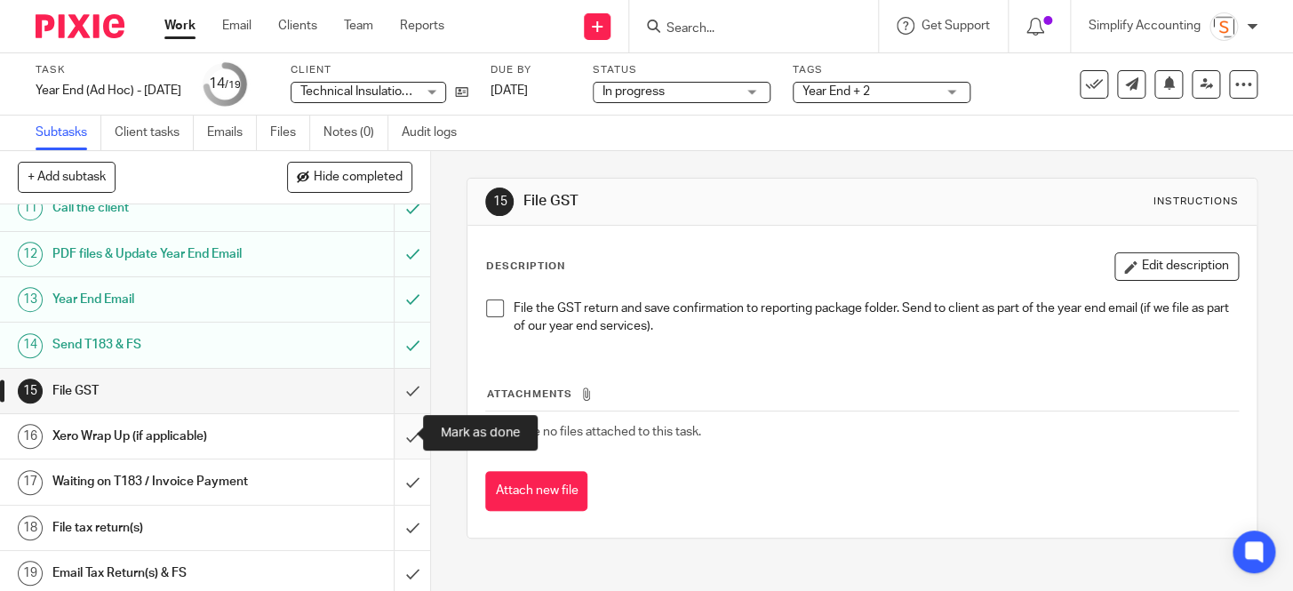
scroll to position [515, 0]
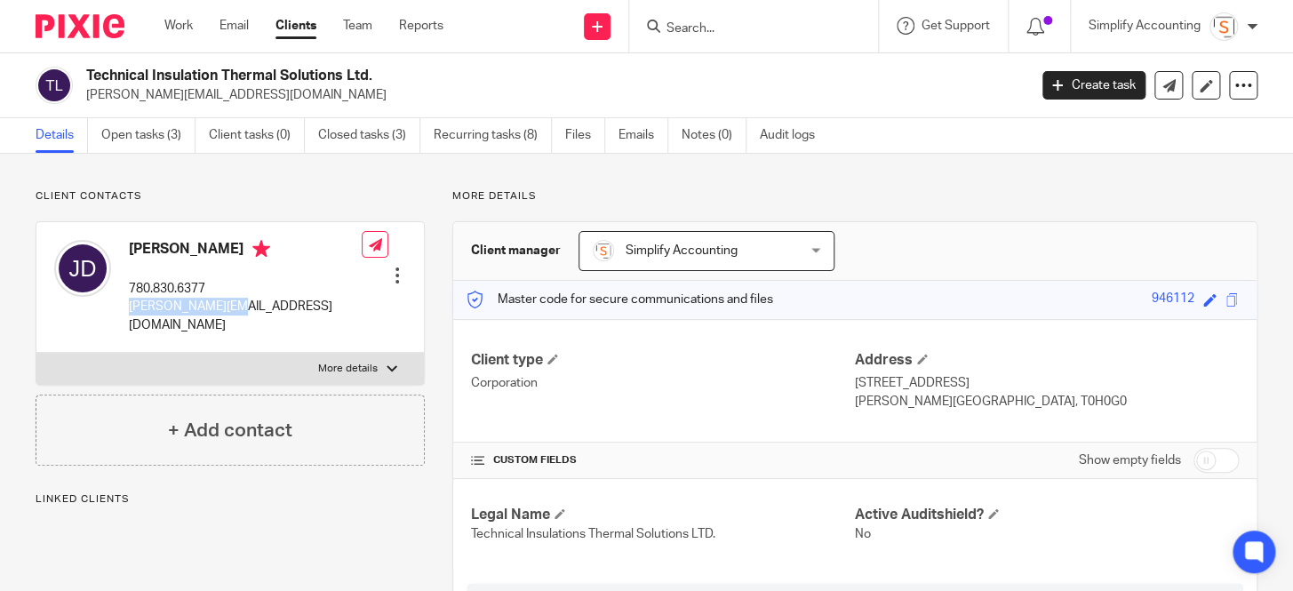
drag, startPoint x: 243, startPoint y: 306, endPoint x: 124, endPoint y: 308, distance: 118.2
click at [124, 308] on div "[PERSON_NAME] 780.830.6377 [PERSON_NAME][EMAIL_ADDRESS][DOMAIN_NAME]" at bounding box center [207, 287] width 307 height 112
copy p "[PERSON_NAME][EMAIL_ADDRESS][DOMAIN_NAME]"
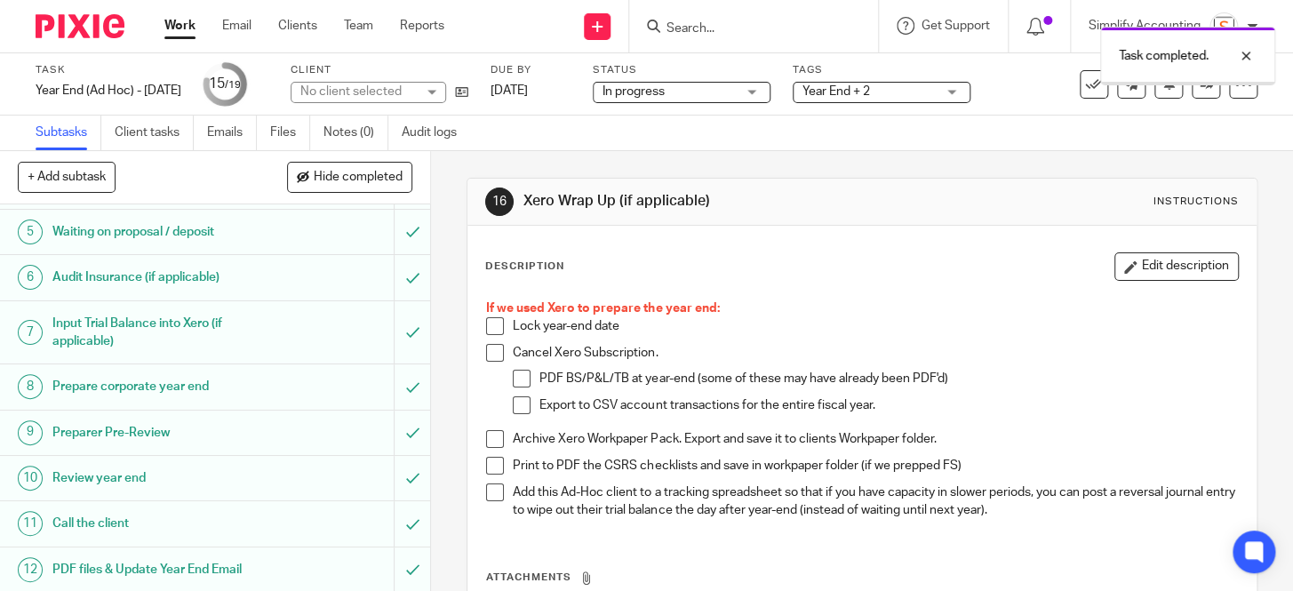
scroll to position [515, 0]
